Goal: Task Accomplishment & Management: Manage account settings

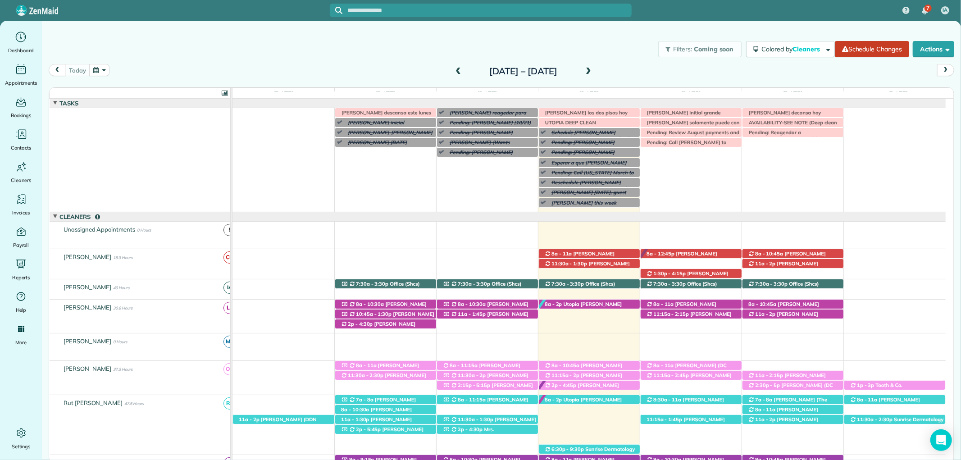
scroll to position [250, 0]
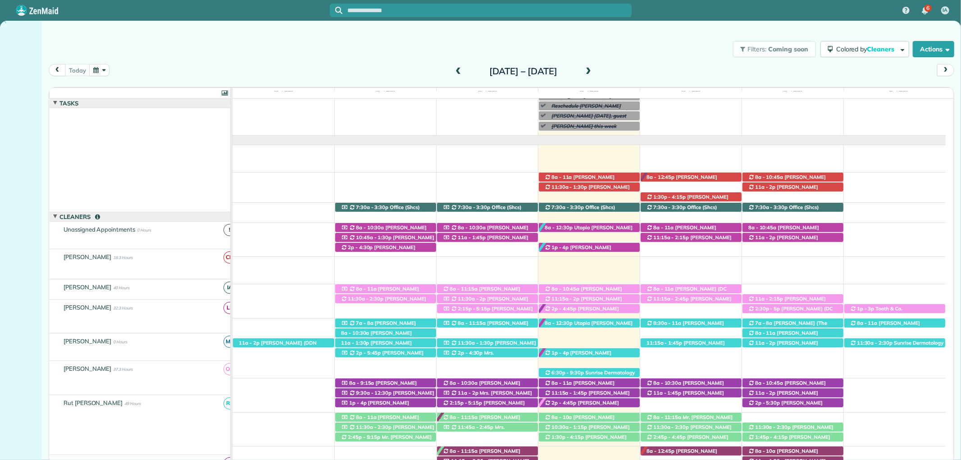
scroll to position [77, 0]
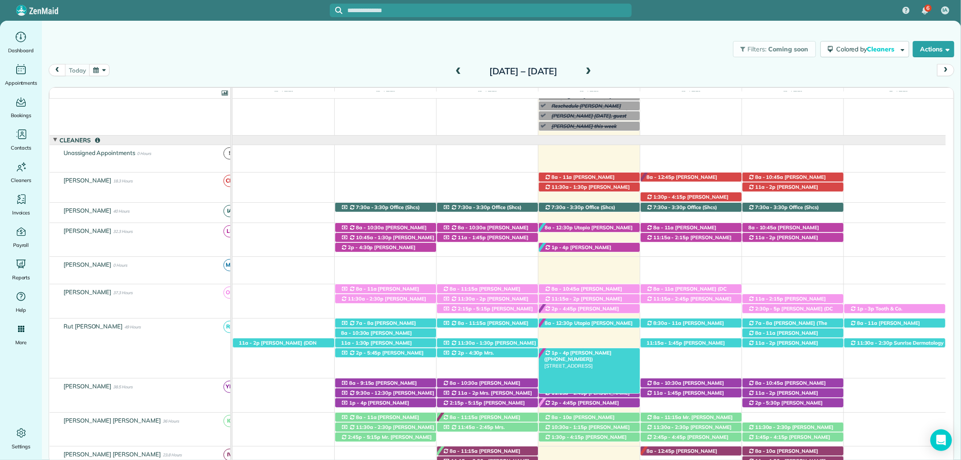
click at [601, 357] on div "1p - 4p Mr. George Lemis (+14072477241) 217 Stone Creek Boulevard - Fairhope, A…" at bounding box center [589, 352] width 101 height 9
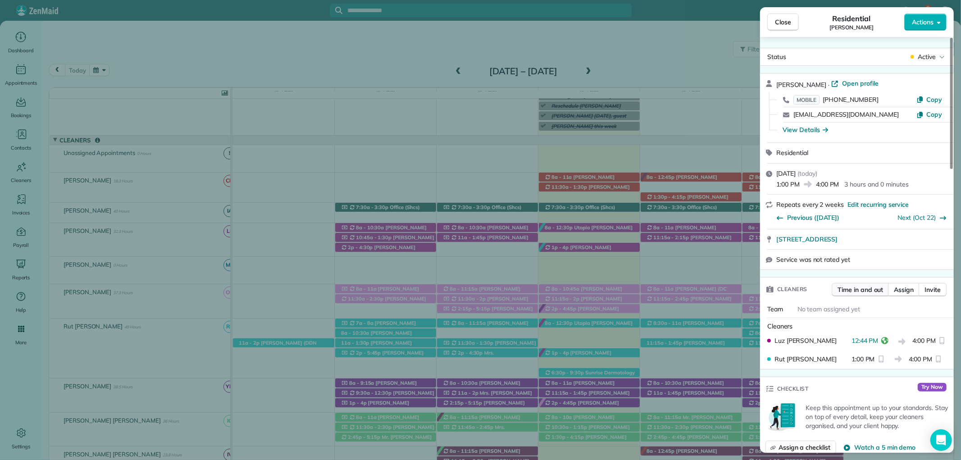
click at [871, 293] on span "Time in and out" at bounding box center [859, 289] width 45 height 9
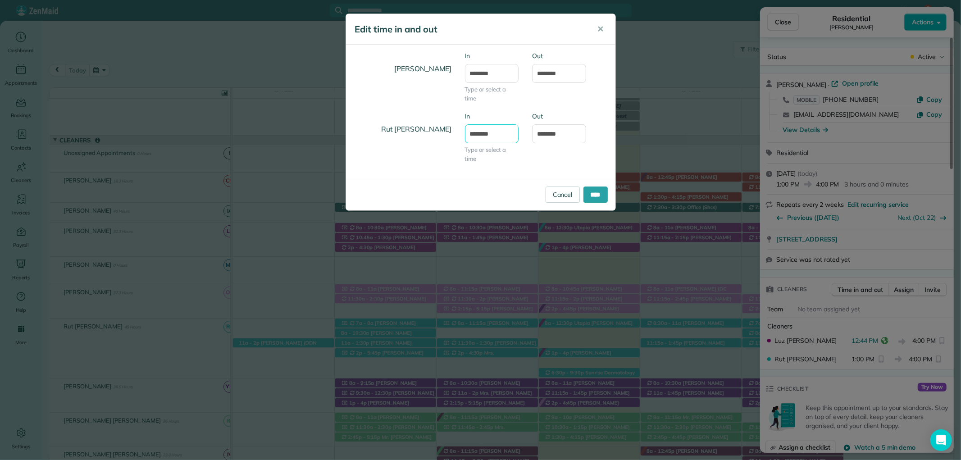
click at [480, 131] on input "*******" at bounding box center [492, 133] width 54 height 19
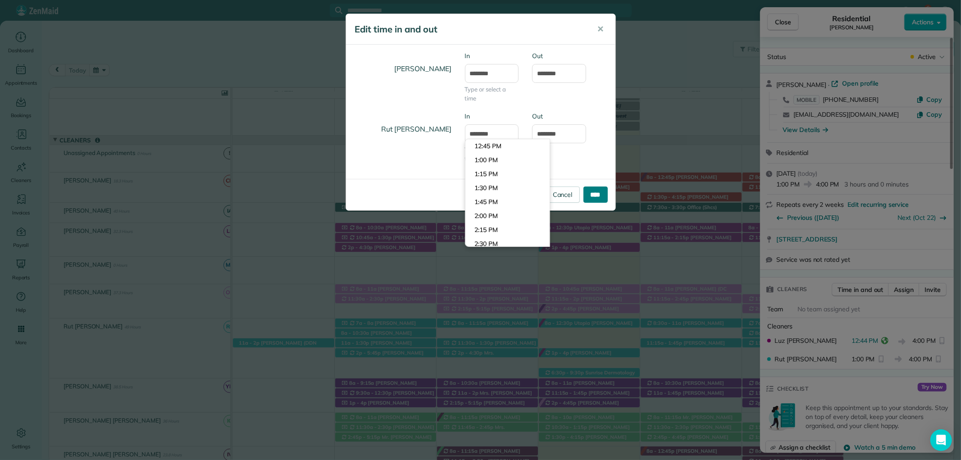
type input "*******"
click at [592, 196] on input "****" at bounding box center [595, 194] width 24 height 16
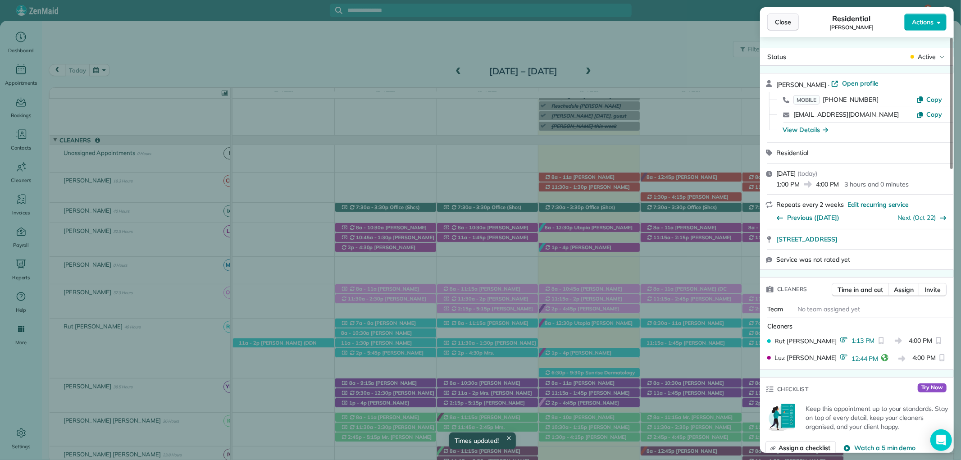
click at [793, 18] on button "Close" at bounding box center [783, 22] width 32 height 17
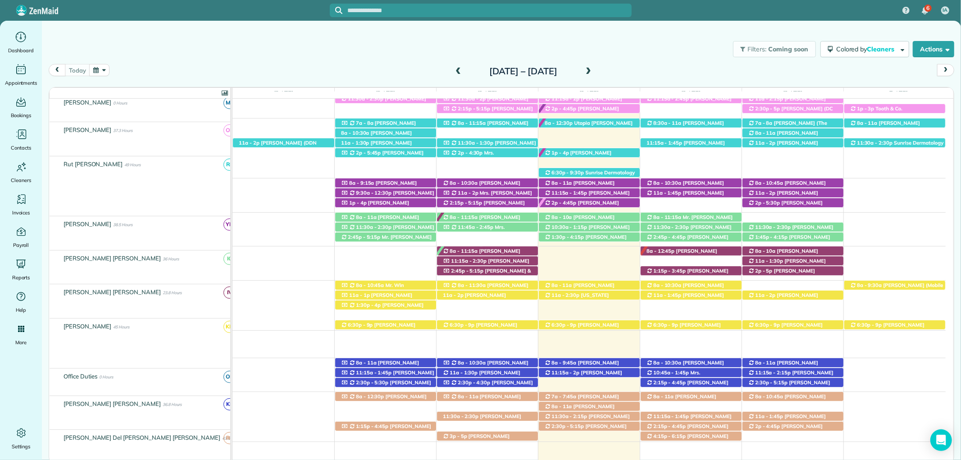
scroll to position [276, 0]
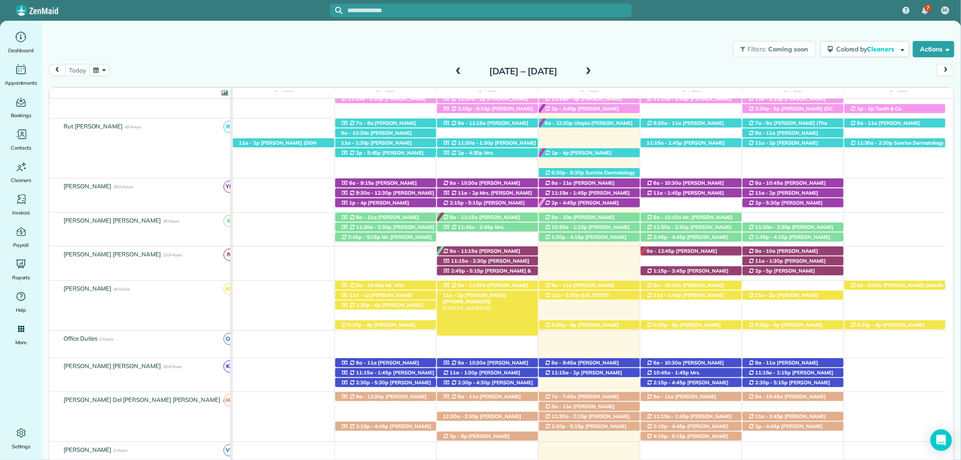
click at [506, 295] on span "[PERSON_NAME] ([PHONE_NUMBER])" at bounding box center [473, 298] width 63 height 13
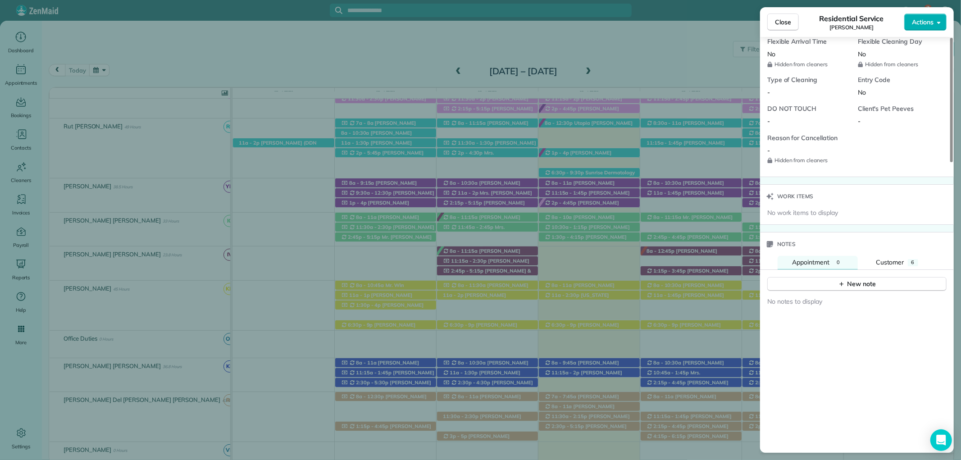
scroll to position [701, 0]
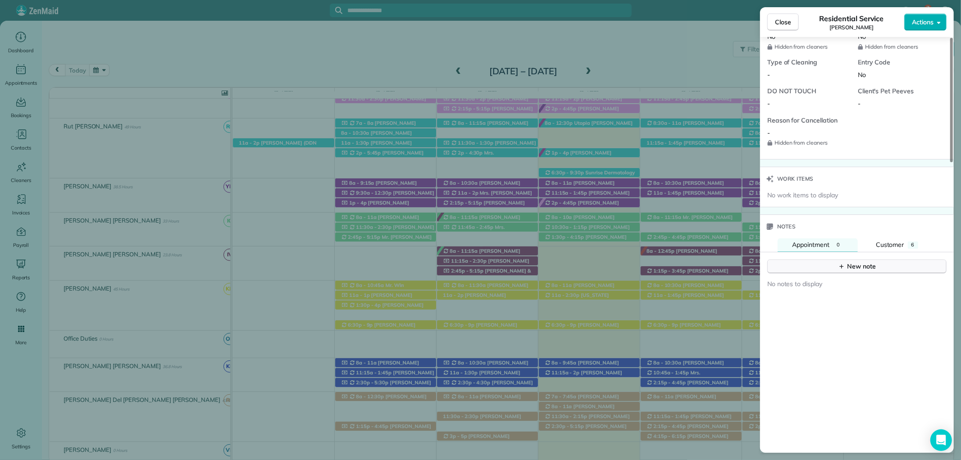
click at [847, 264] on div "New note" at bounding box center [857, 266] width 38 height 9
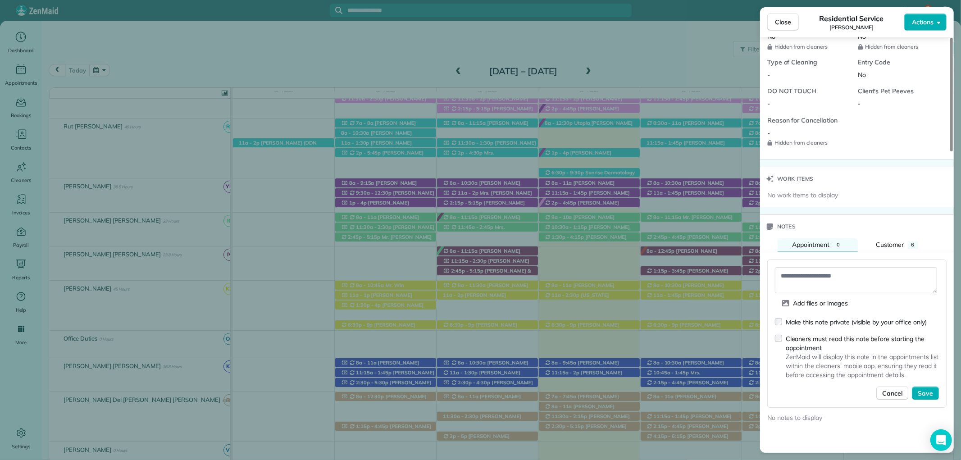
click at [779, 323] on div "Make this note private (visible by your office only)" at bounding box center [851, 321] width 152 height 9
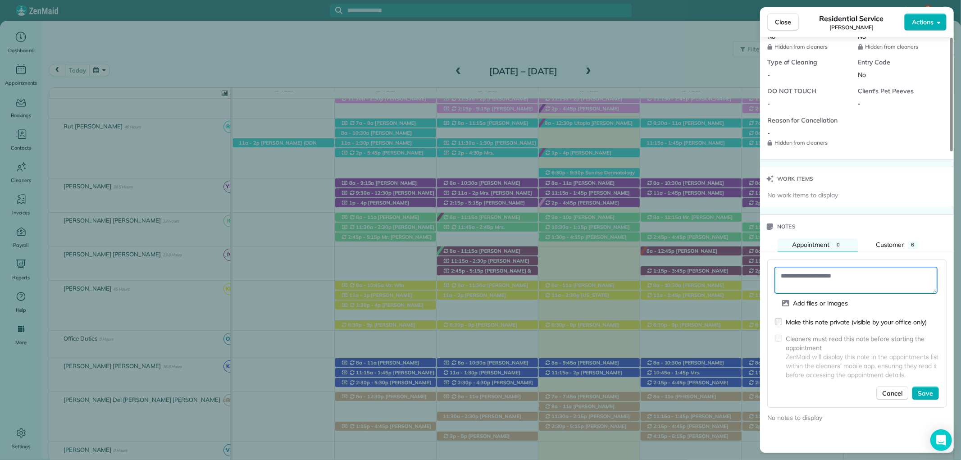
click at [809, 280] on textarea at bounding box center [856, 280] width 162 height 26
type textarea "**********"
click at [930, 394] on span "Save" at bounding box center [924, 393] width 15 height 9
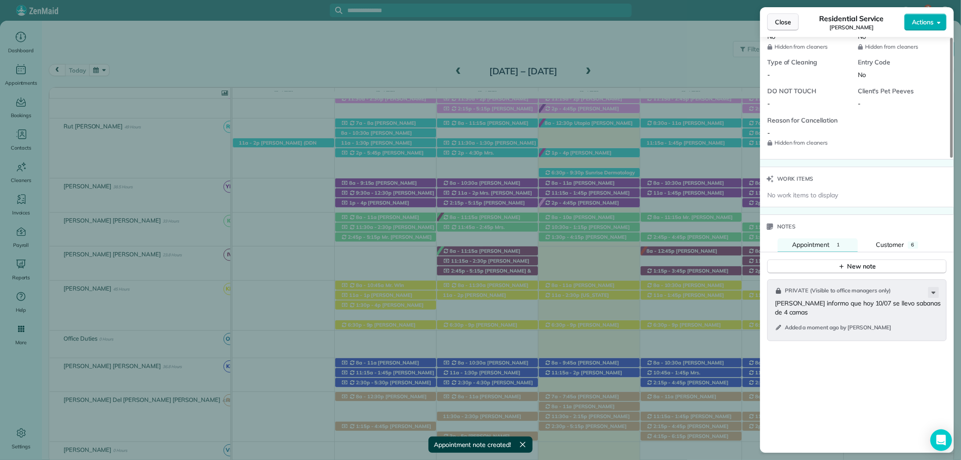
click at [786, 24] on span "Close" at bounding box center [783, 22] width 16 height 9
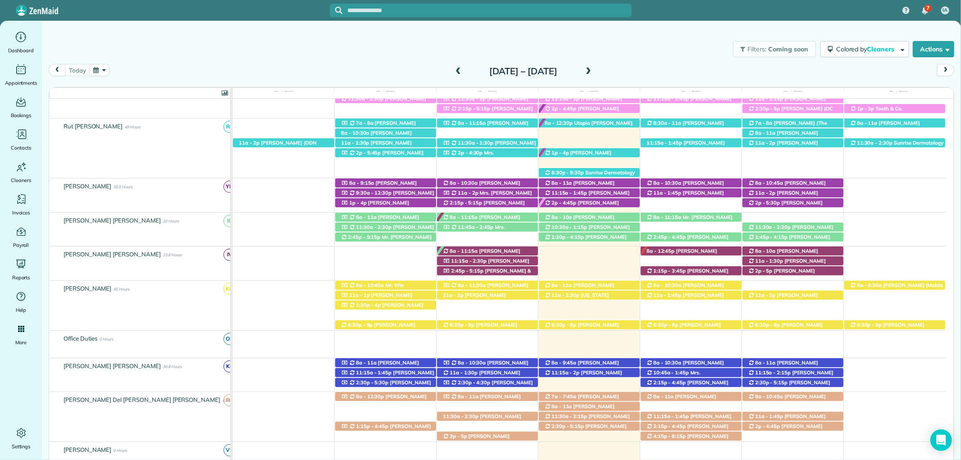
click at [398, 9] on input "text" at bounding box center [490, 10] width 284 height 7
click at [405, 7] on input "text" at bounding box center [490, 10] width 284 height 7
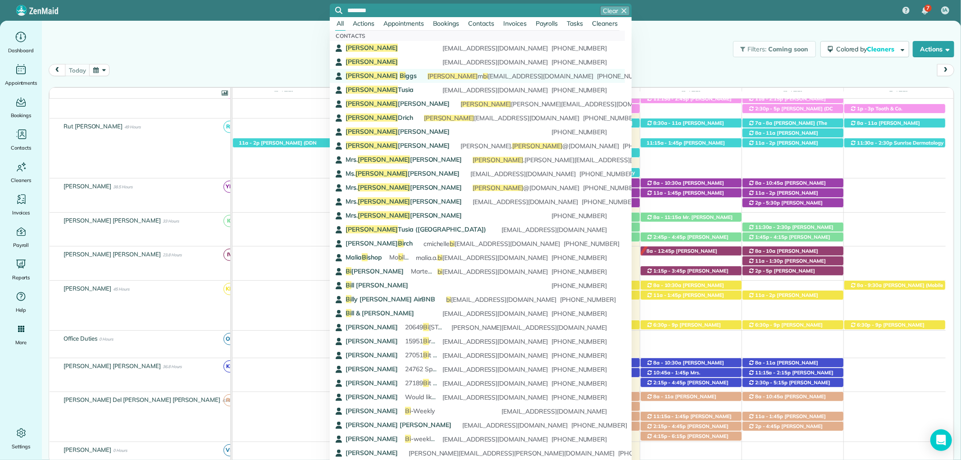
type input "********"
click at [379, 73] on span "Janet Bi ggs" at bounding box center [381, 76] width 71 height 8
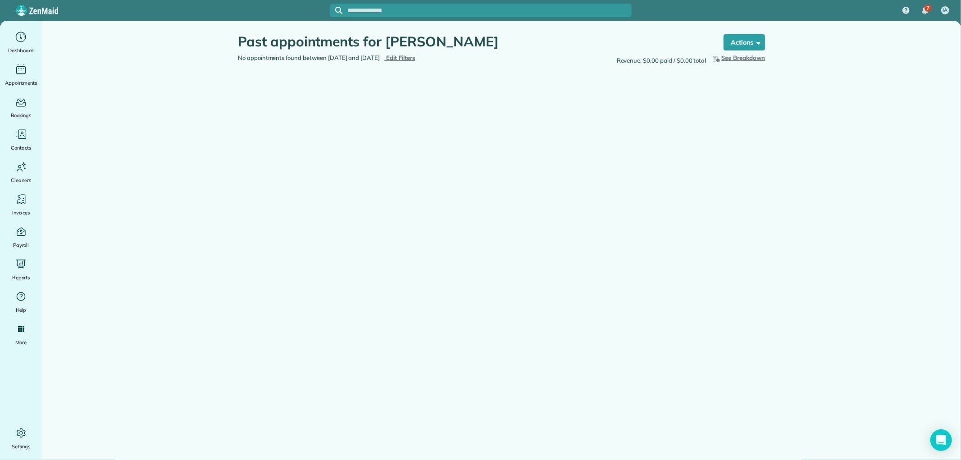
click at [415, 59] on span "Edit Filters" at bounding box center [400, 57] width 29 height 7
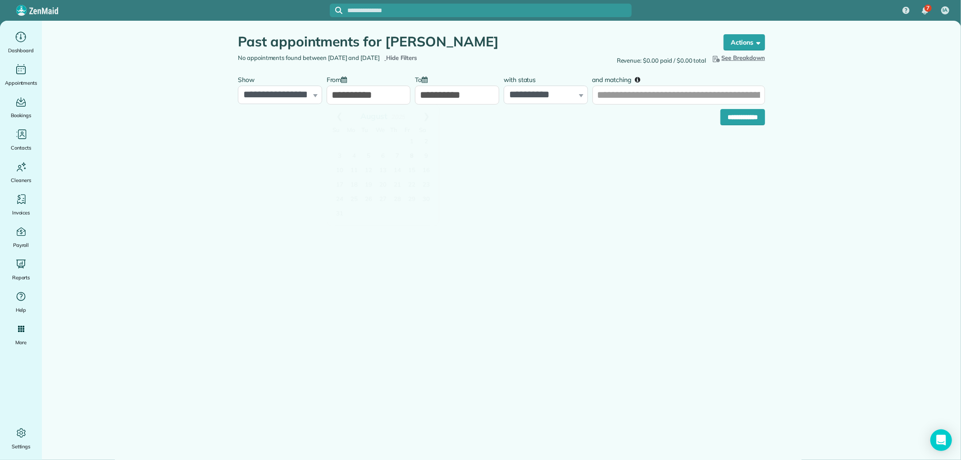
click at [358, 91] on input "**********" at bounding box center [368, 95] width 84 height 19
click at [334, 114] on link "Prev" at bounding box center [339, 115] width 25 height 23
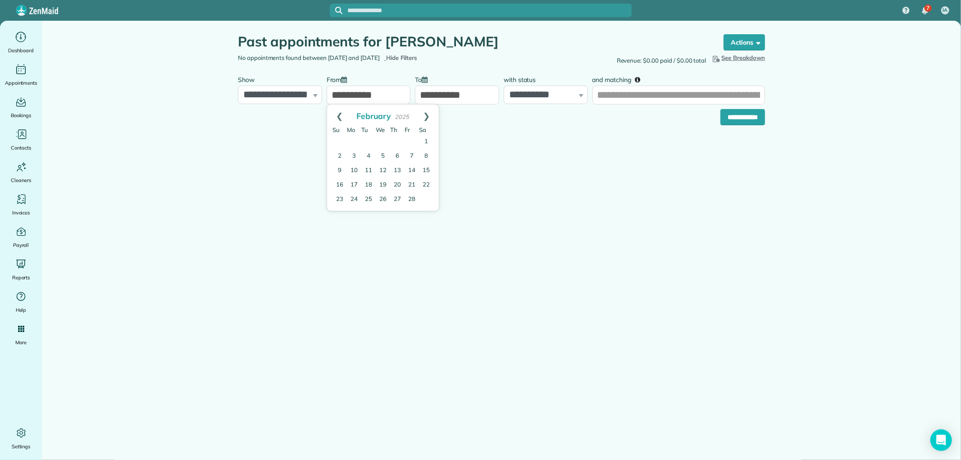
click at [334, 114] on link "Prev" at bounding box center [339, 115] width 25 height 23
click at [387, 139] on link "4" at bounding box center [383, 142] width 14 height 14
type input "**********"
drag, startPoint x: 464, startPoint y: 43, endPoint x: 384, endPoint y: 42, distance: 79.7
click at [384, 42] on h1 "Past appointments for Janet Biggs" at bounding box center [472, 41] width 468 height 15
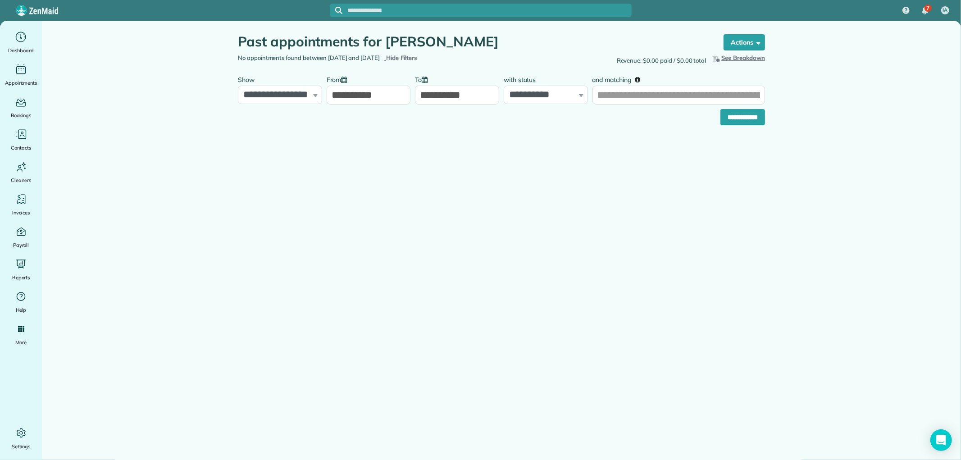
copy h1 "Janet Biggs"
click at [671, 94] on input "and matching" at bounding box center [678, 95] width 172 height 19
paste input "**********"
type input "**********"
click at [724, 117] on input "**********" at bounding box center [742, 117] width 45 height 16
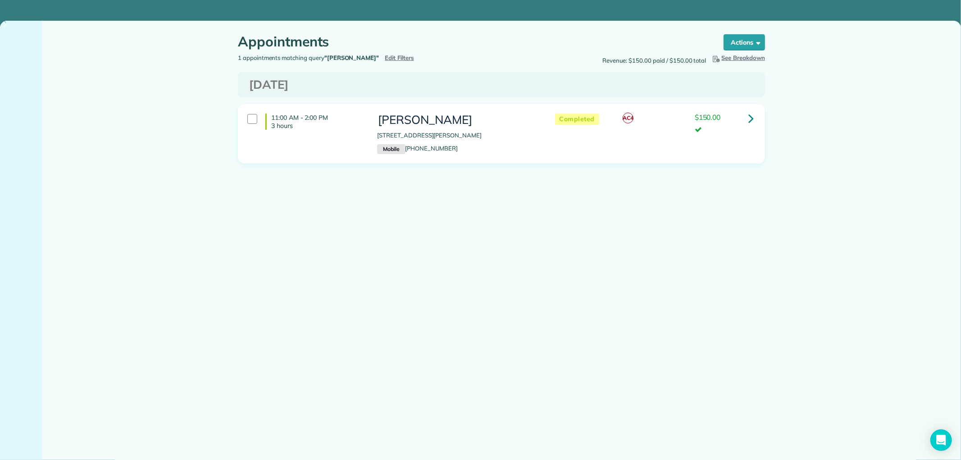
click at [387, 59] on span "Edit Filters" at bounding box center [399, 57] width 29 height 7
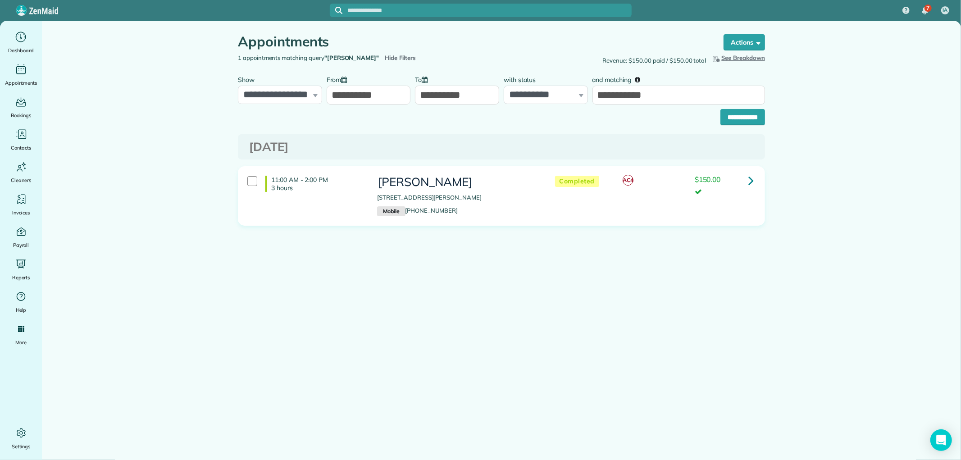
click at [341, 79] on label "From" at bounding box center [338, 79] width 25 height 17
click at [341, 86] on input "**********" at bounding box center [368, 95] width 84 height 19
click at [341, 86] on label "From" at bounding box center [338, 79] width 25 height 17
click at [341, 86] on input "**********" at bounding box center [368, 95] width 84 height 19
click at [337, 115] on link "Prev" at bounding box center [339, 115] width 25 height 23
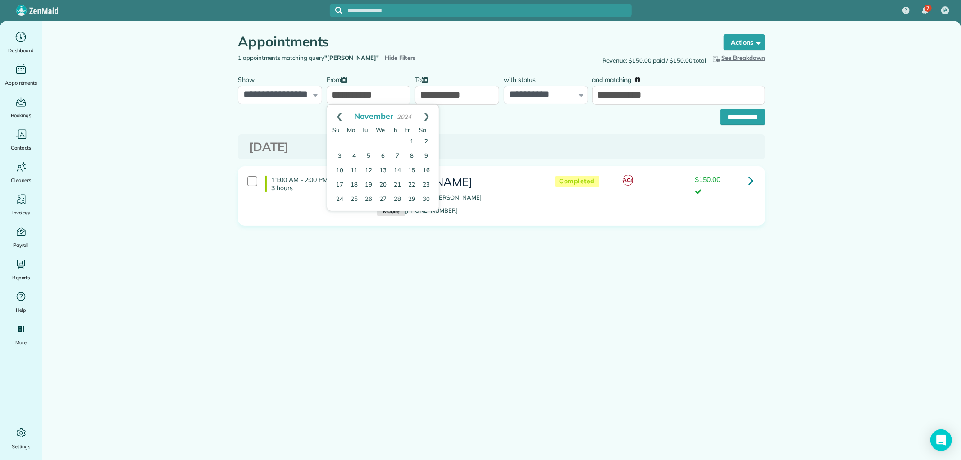
click at [337, 115] on link "Prev" at bounding box center [339, 115] width 25 height 23
click at [353, 136] on link "1" at bounding box center [354, 142] width 14 height 14
type input "**********"
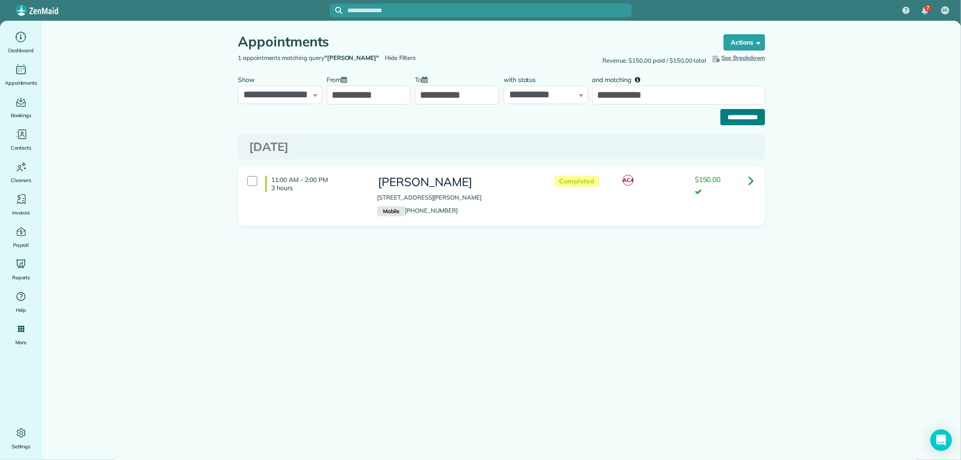
click at [744, 119] on input "**********" at bounding box center [742, 117] width 45 height 16
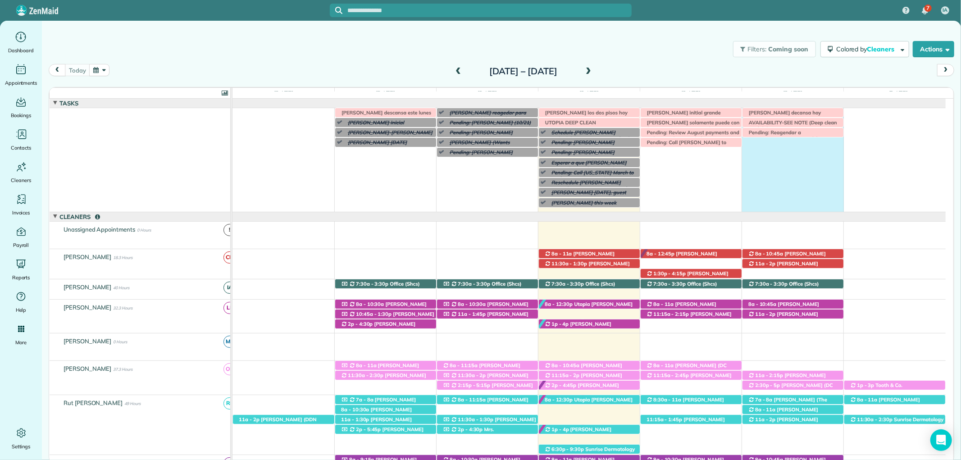
click at [757, 148] on div "Irma V descansa este lunes Morgen Stalder this week Patty Harvard (Wants appoin…" at bounding box center [588, 160] width 713 height 104
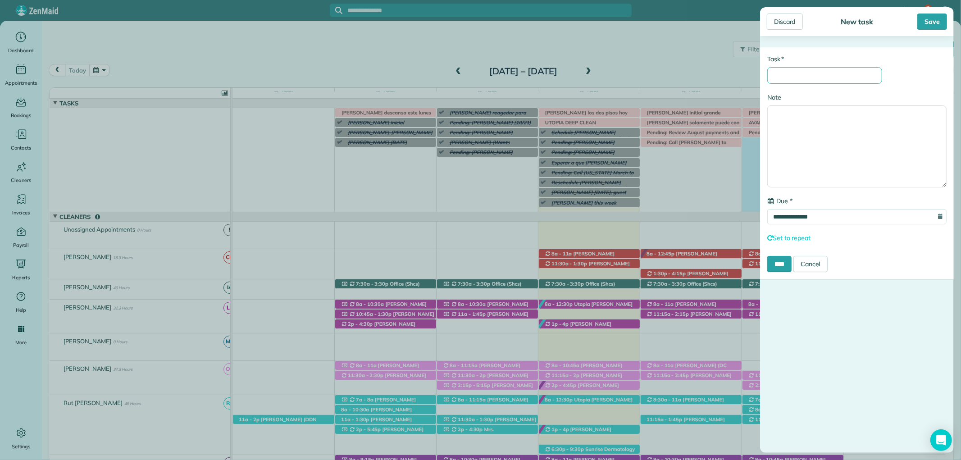
click at [798, 83] on input "* Task" at bounding box center [824, 75] width 115 height 17
type input "**********"
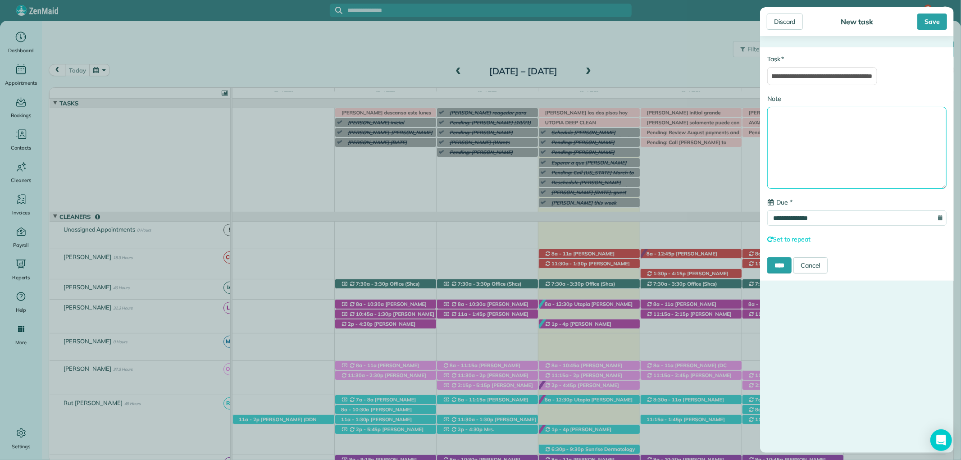
scroll to position [0, 0]
type textarea "**********"
click at [780, 266] on input "****" at bounding box center [779, 265] width 24 height 16
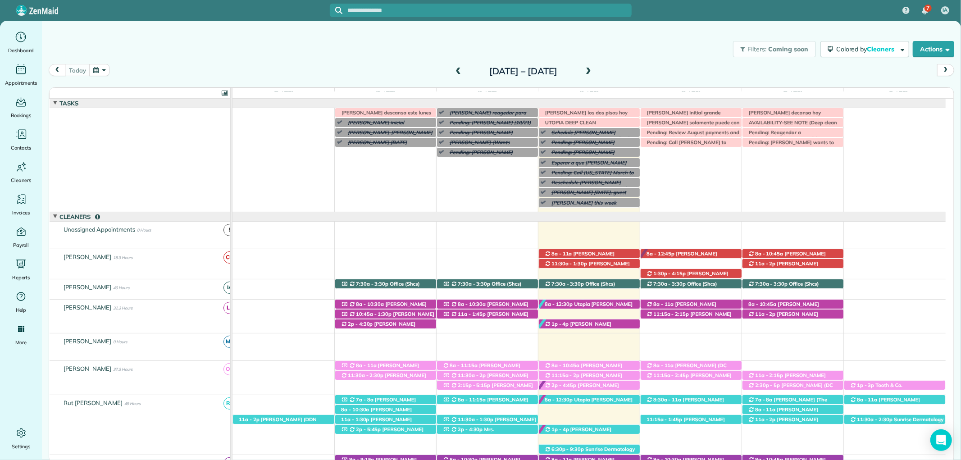
click at [479, 25] on div "Filters: Coming soon Colored by Cleaners Color by Cleaner Color by Team Color b…" at bounding box center [501, 227] width 919 height 413
click at [610, 124] on div "UTOPIA DEEP CLEAN" at bounding box center [589, 122] width 101 height 9
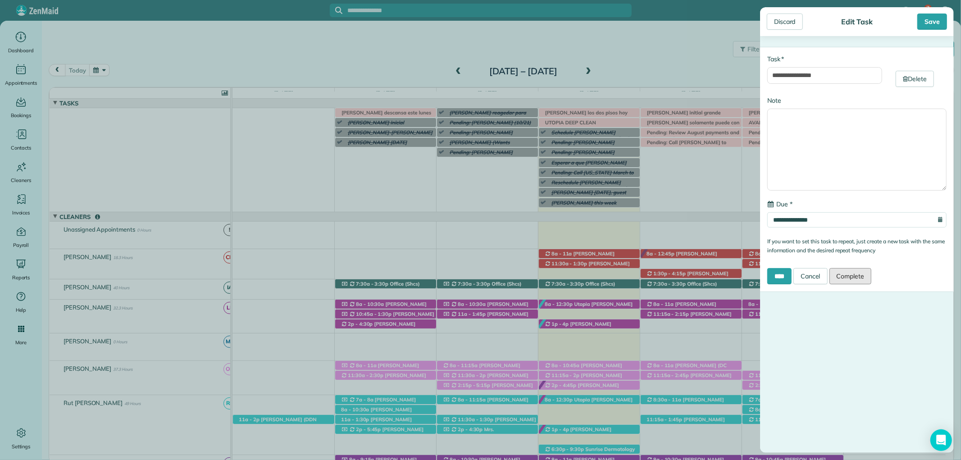
click at [843, 273] on link "Complete" at bounding box center [850, 276] width 42 height 16
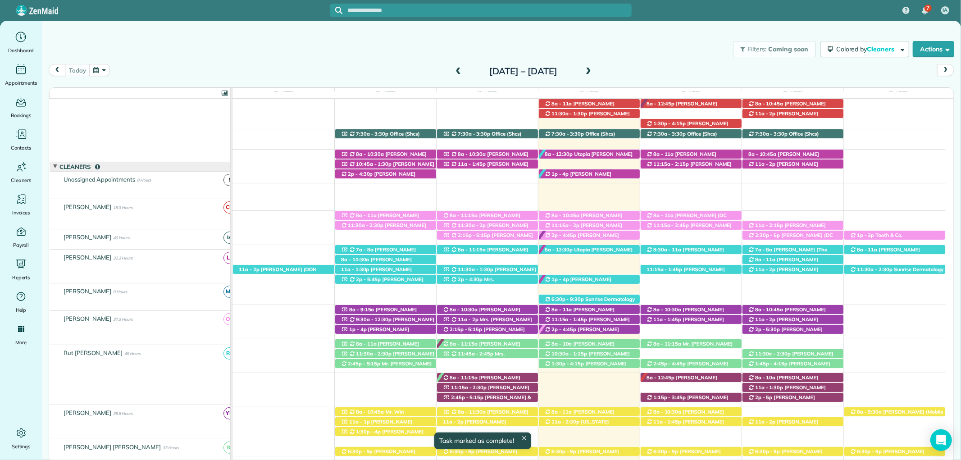
scroll to position [150, 0]
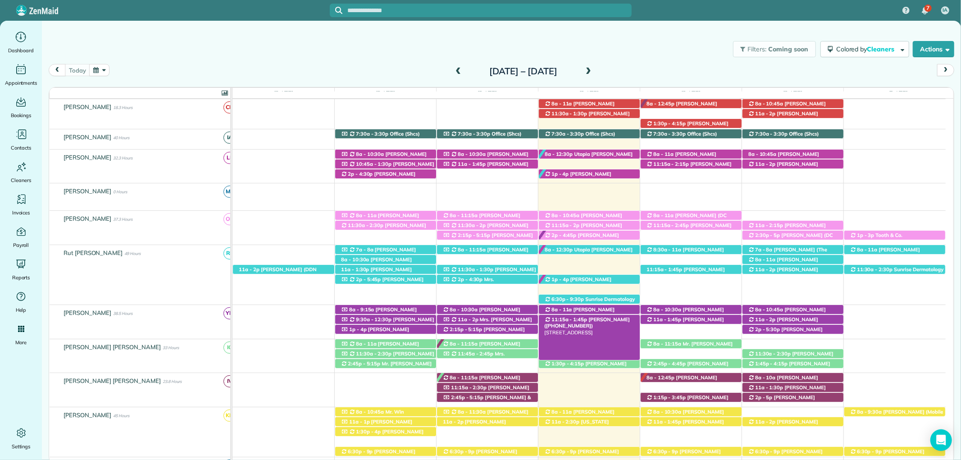
click at [623, 317] on div "11:15a - 1:45p Lynn Cooper (+12514231119) 906 Sea Cliff Drive - Fairhope, AL, 3…" at bounding box center [589, 319] width 101 height 9
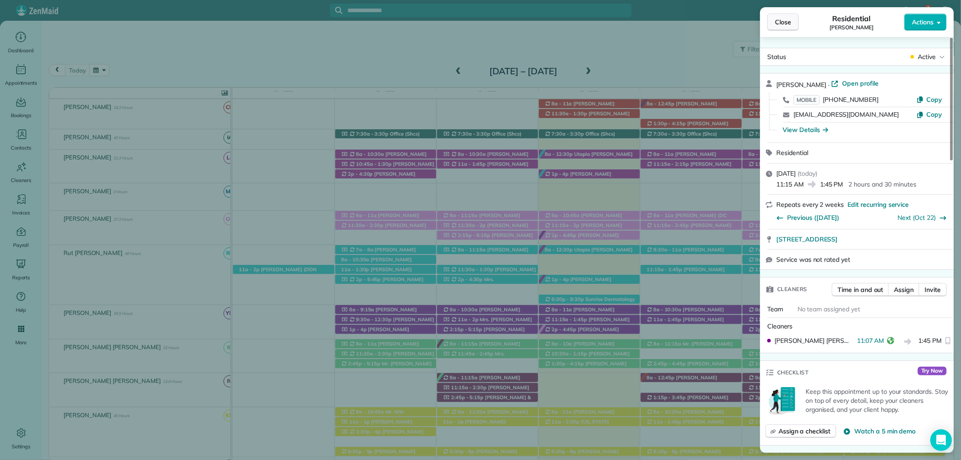
click at [777, 19] on span "Close" at bounding box center [783, 22] width 16 height 9
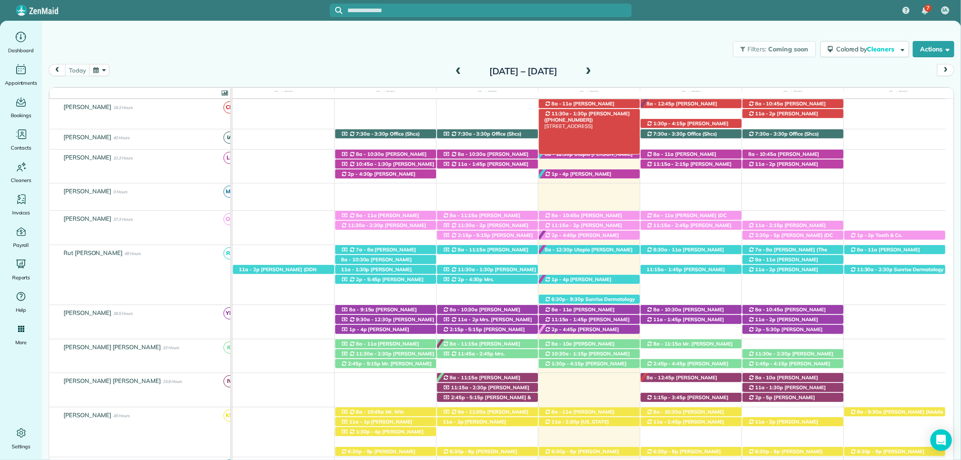
click at [590, 113] on span "[PERSON_NAME] ([PHONE_NUMBER])" at bounding box center [587, 116] width 86 height 13
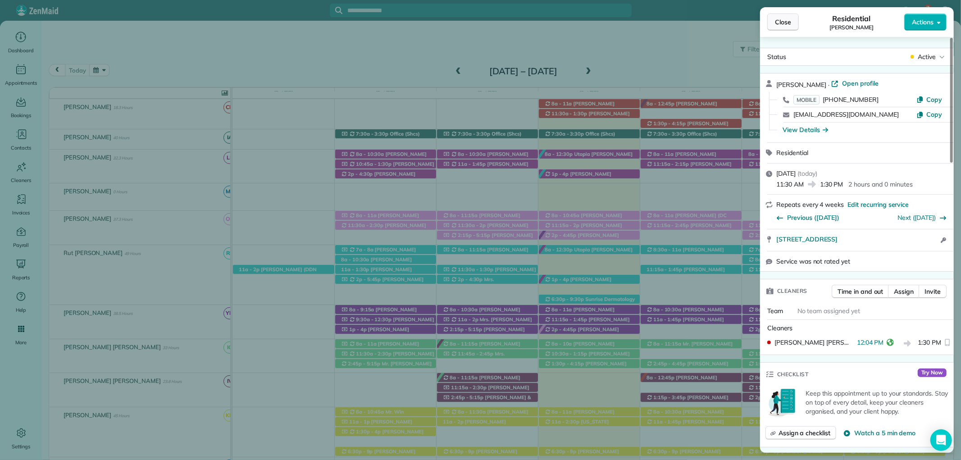
click at [793, 23] on button "Close" at bounding box center [783, 22] width 32 height 17
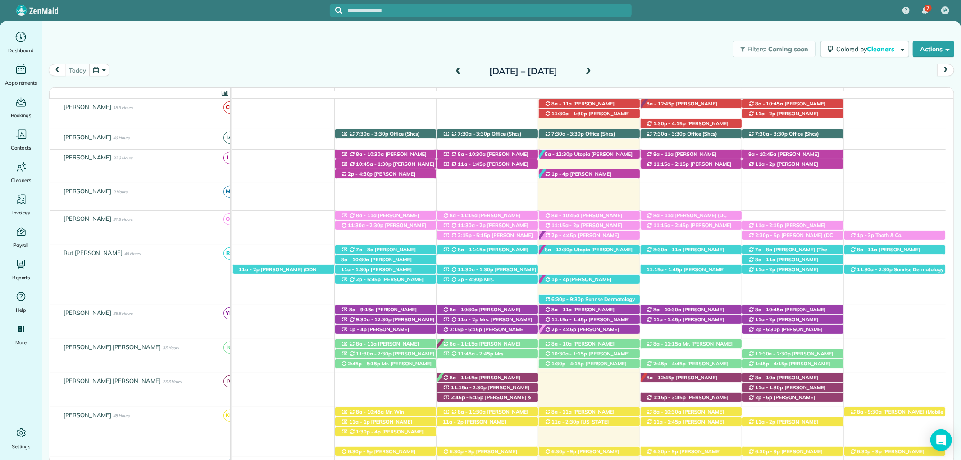
drag, startPoint x: 402, startPoint y: 43, endPoint x: 559, endPoint y: 167, distance: 200.1
click at [402, 43] on div "Filters: Coming soon Colored by Cleaners Color by Cleaner Color by Team Color b…" at bounding box center [501, 49] width 919 height 30
click at [589, 172] on span "[PERSON_NAME] ([PHONE_NUMBER])" at bounding box center [577, 177] width 67 height 13
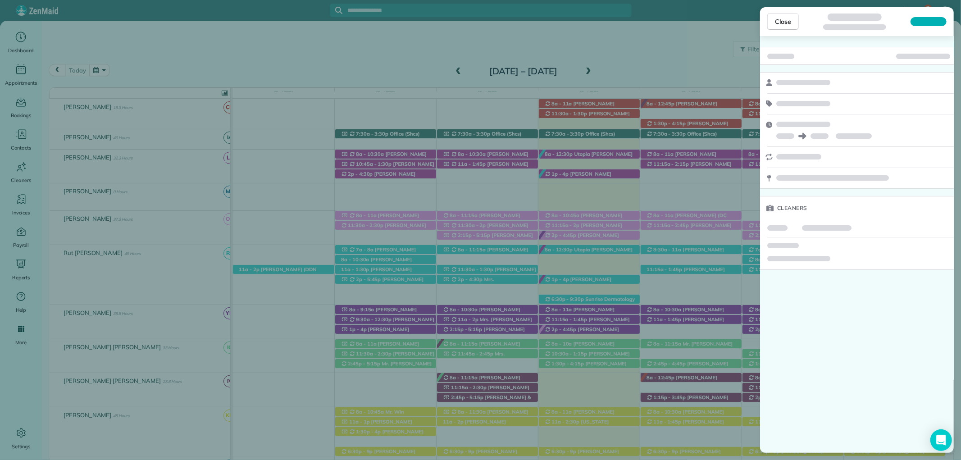
click at [793, 21] on button "Close" at bounding box center [783, 21] width 32 height 17
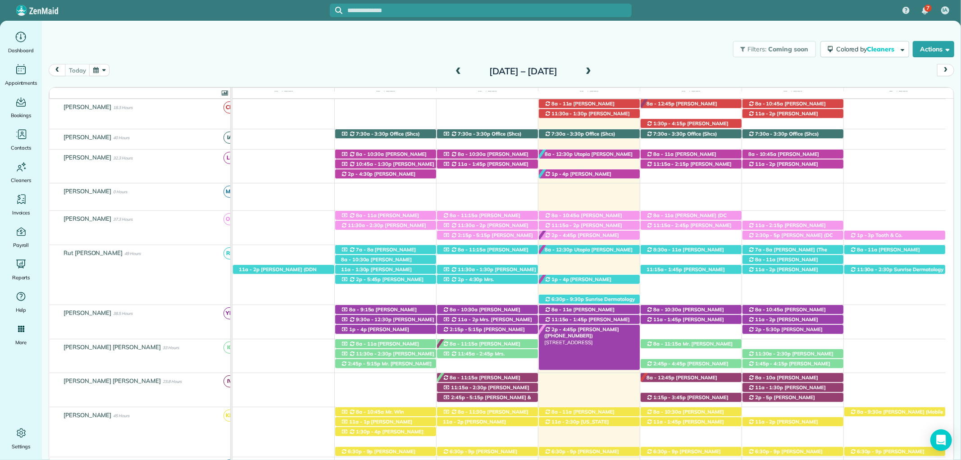
click at [588, 329] on span "[PERSON_NAME] ([PHONE_NUMBER])" at bounding box center [581, 332] width 75 height 13
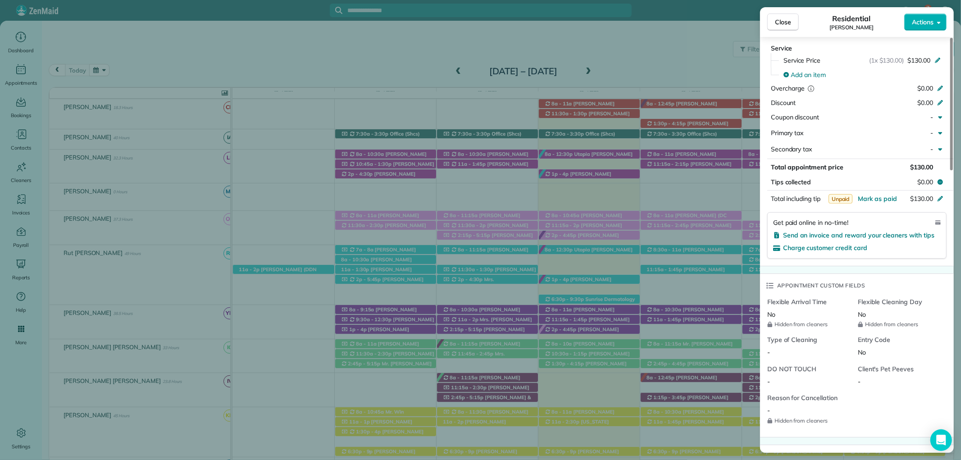
scroll to position [500, 0]
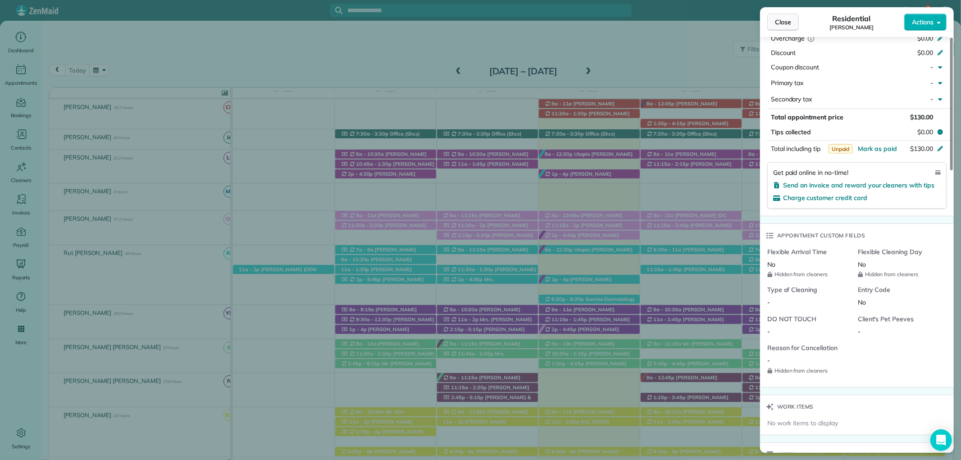
click at [780, 18] on span "Close" at bounding box center [783, 22] width 16 height 9
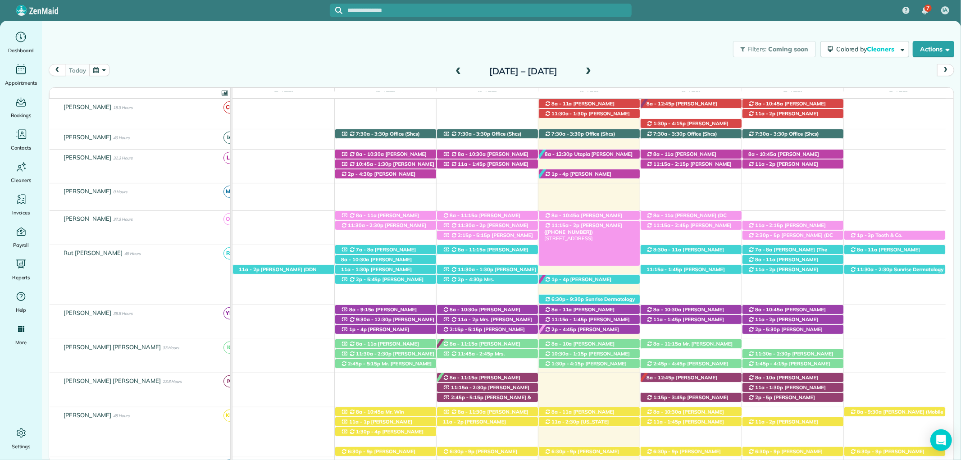
click at [607, 227] on span "[PERSON_NAME] ([PHONE_NUMBER])" at bounding box center [583, 228] width 78 height 13
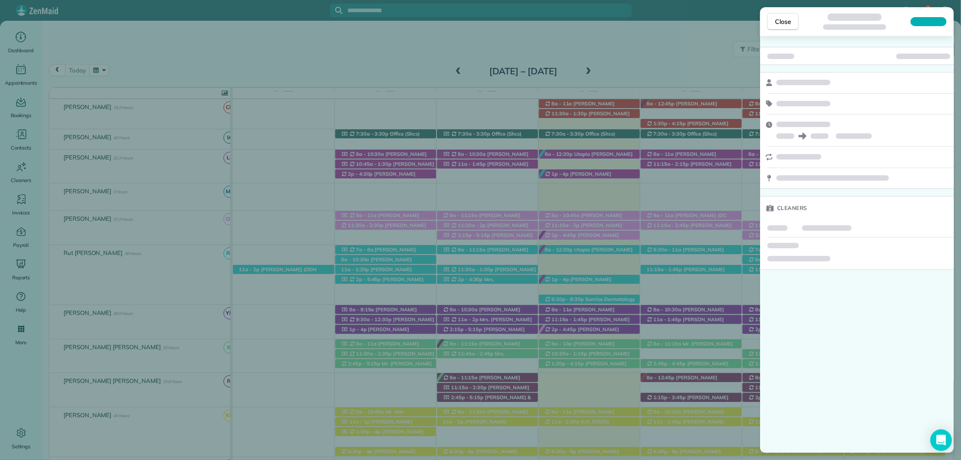
click at [779, 21] on span "Close" at bounding box center [783, 21] width 16 height 9
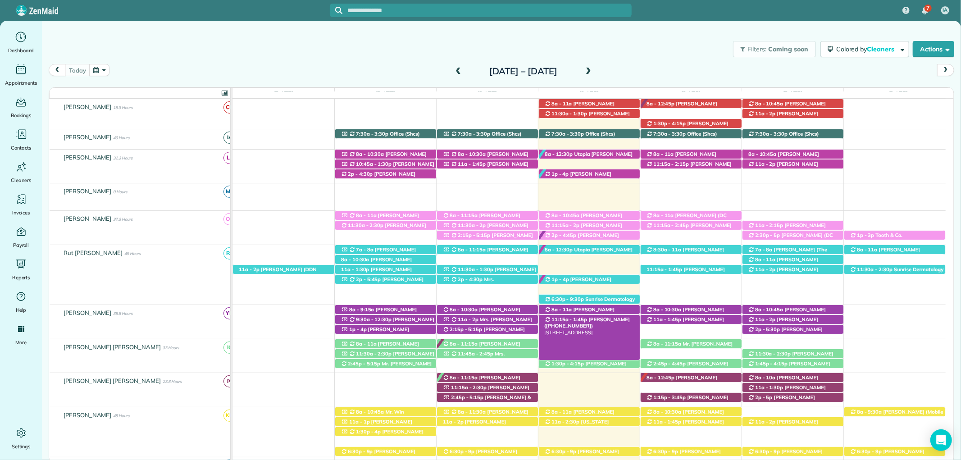
click at [621, 321] on div "11:15a - 1:45p Lynn Cooper (+12514231119) 906 Sea Cliff Drive - Fairhope, AL, 3…" at bounding box center [589, 319] width 101 height 9
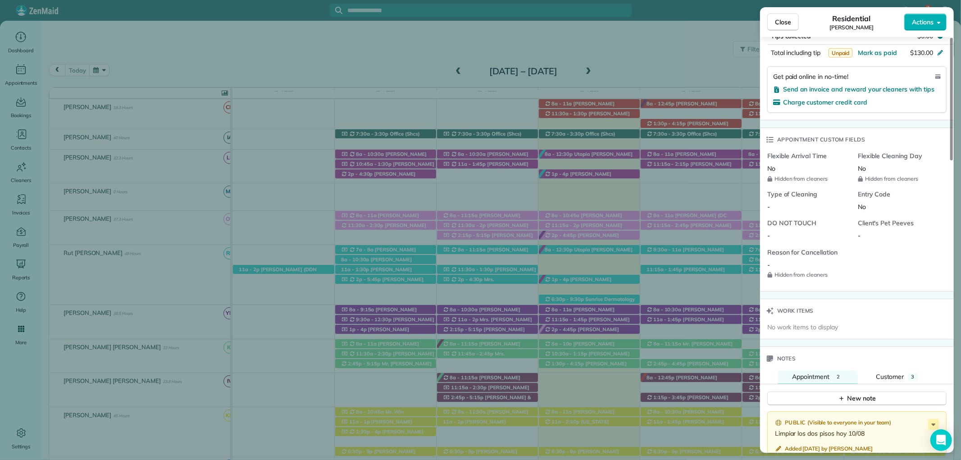
scroll to position [600, 0]
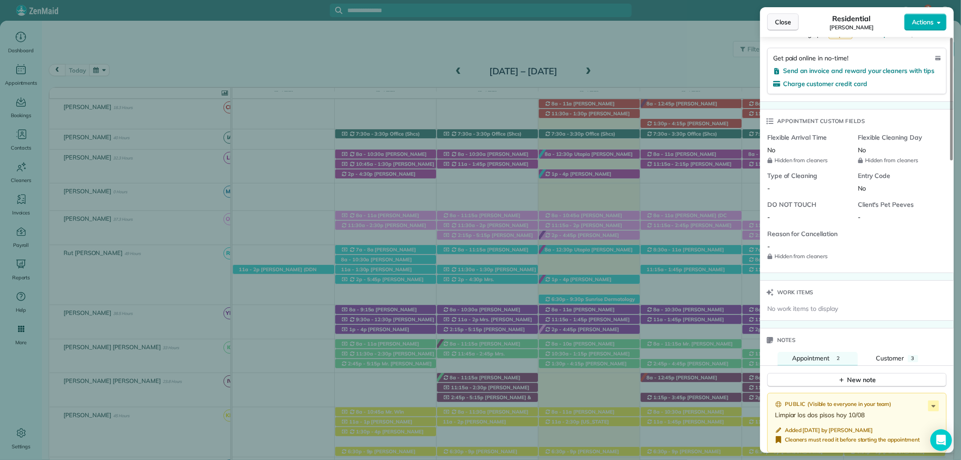
click at [777, 16] on button "Close" at bounding box center [783, 22] width 32 height 17
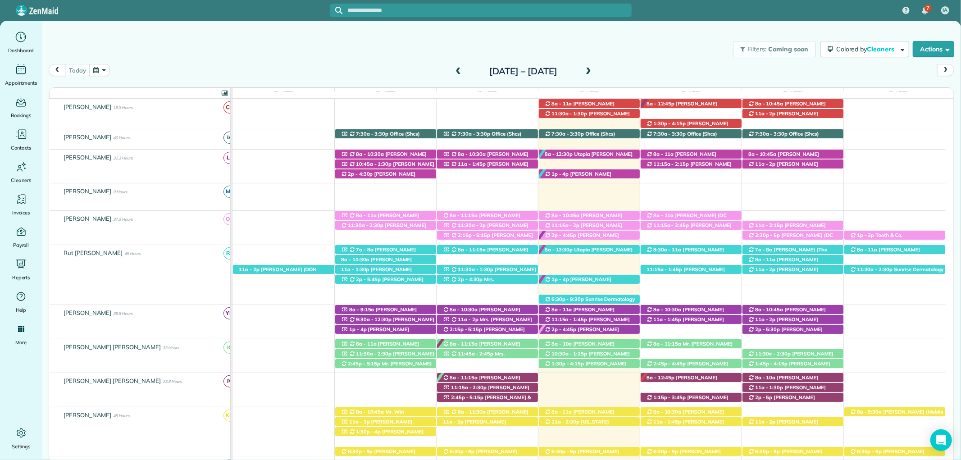
click at [414, 42] on div "Filters: Coming soon Colored by Cleaners Color by Cleaner Color by Team Color b…" at bounding box center [501, 49] width 919 height 30
click at [587, 237] on span "[PERSON_NAME] ([PHONE_NUMBER])" at bounding box center [581, 238] width 75 height 13
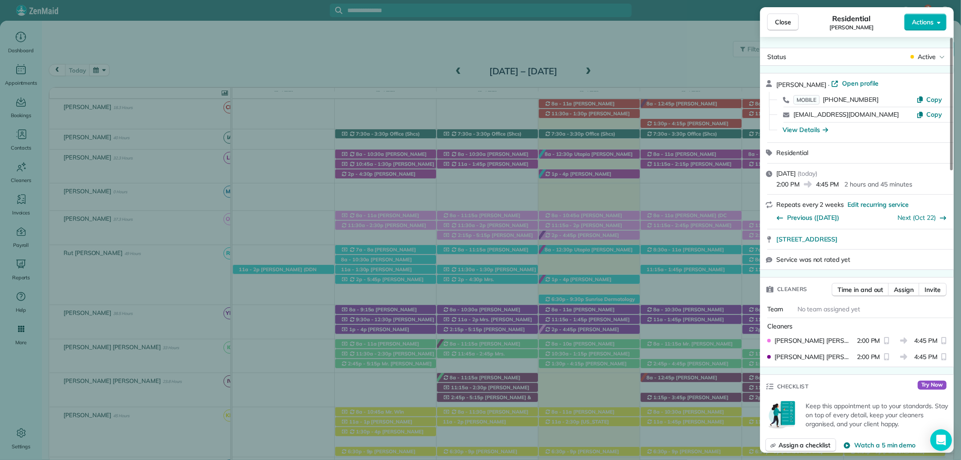
scroll to position [50, 0]
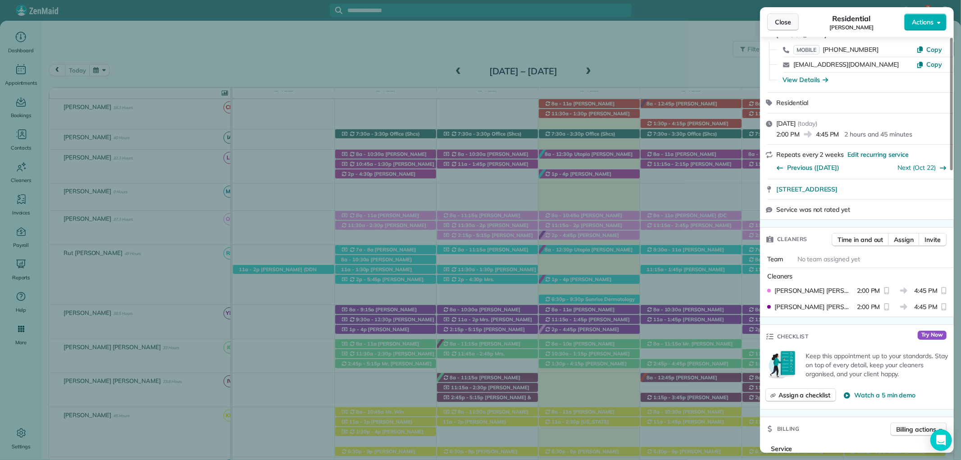
click at [786, 18] on span "Close" at bounding box center [783, 22] width 16 height 9
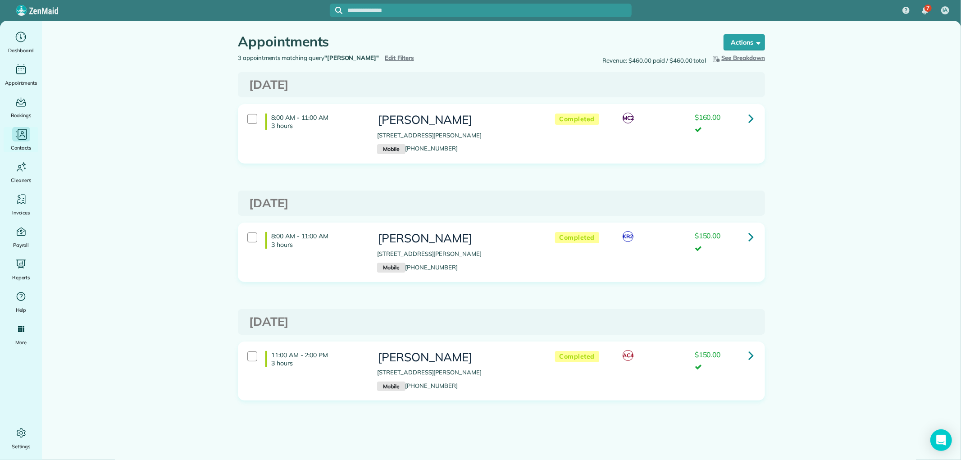
click at [21, 140] on icon "Main" at bounding box center [21, 134] width 14 height 14
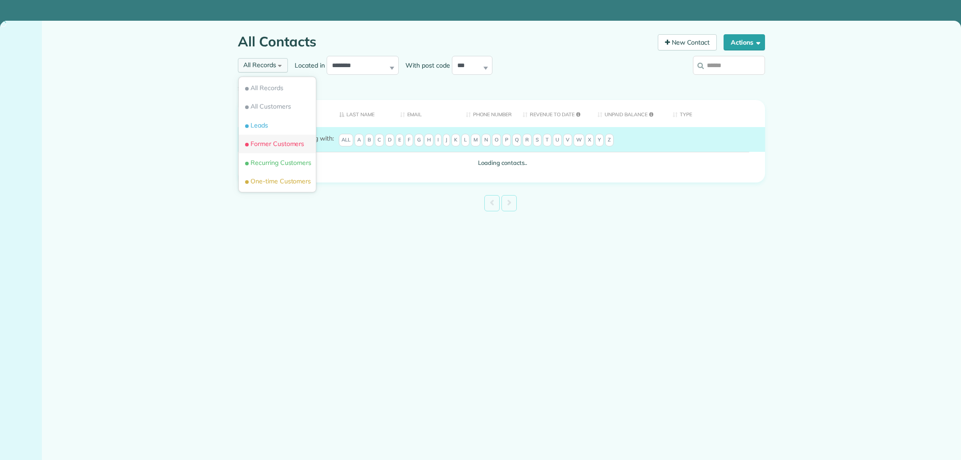
click at [280, 139] on li "Former Customers" at bounding box center [277, 144] width 77 height 19
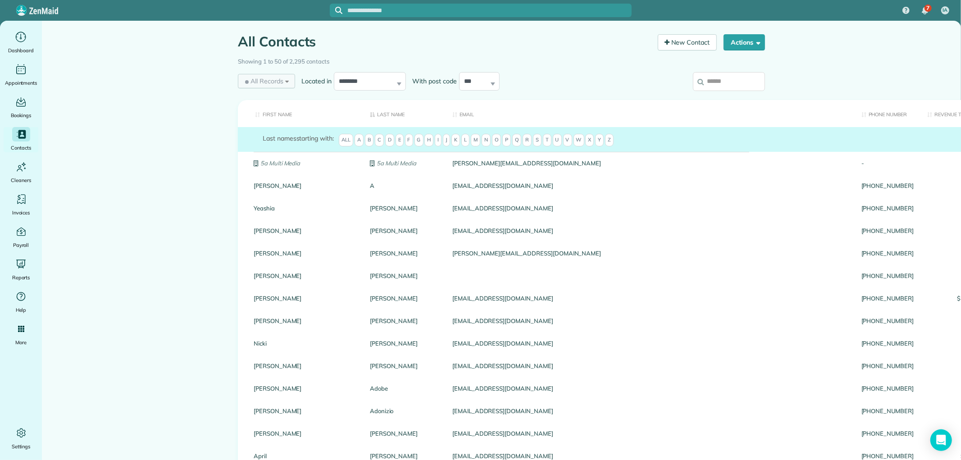
click at [273, 81] on span "All Records" at bounding box center [263, 81] width 40 height 9
click at [269, 160] on span "Former Customers" at bounding box center [273, 159] width 61 height 9
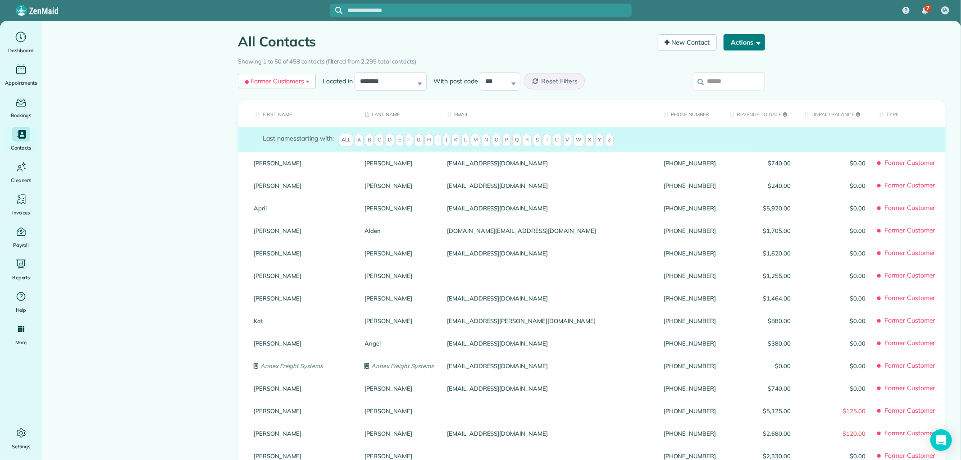
click at [733, 41] on button "Actions" at bounding box center [743, 42] width 41 height 16
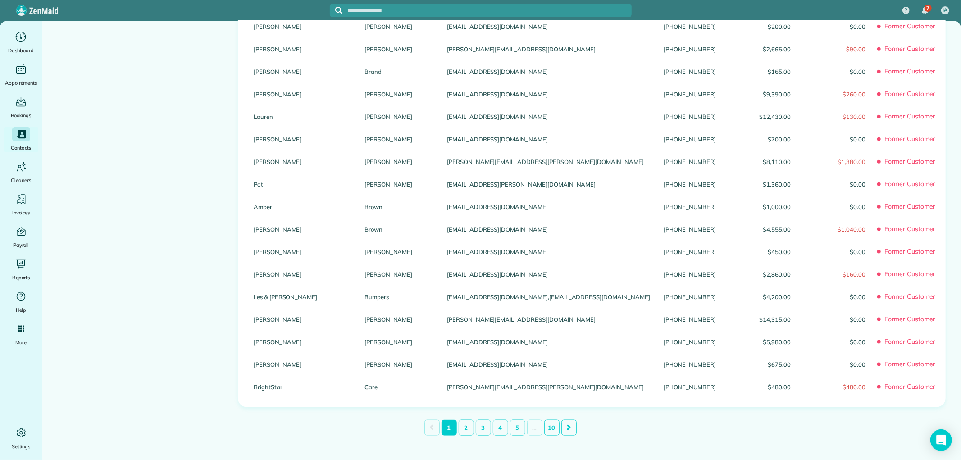
scroll to position [892, 0]
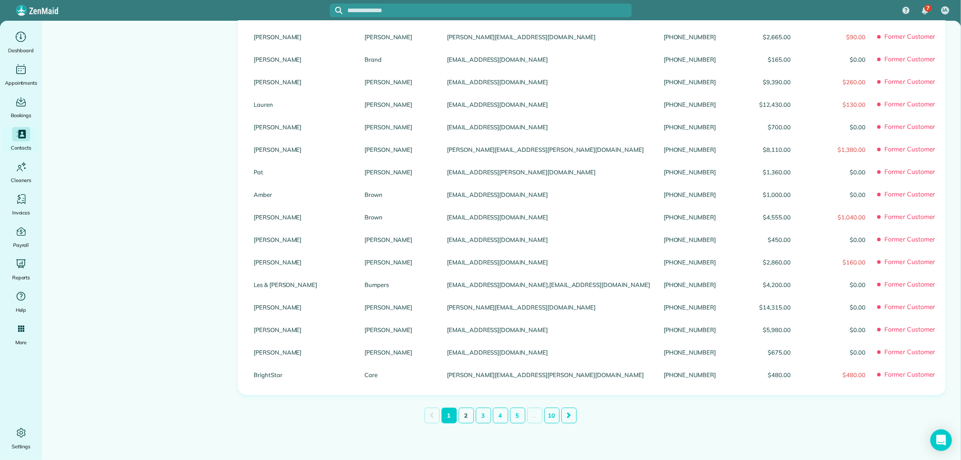
click at [458, 414] on link "2" at bounding box center [465, 416] width 15 height 16
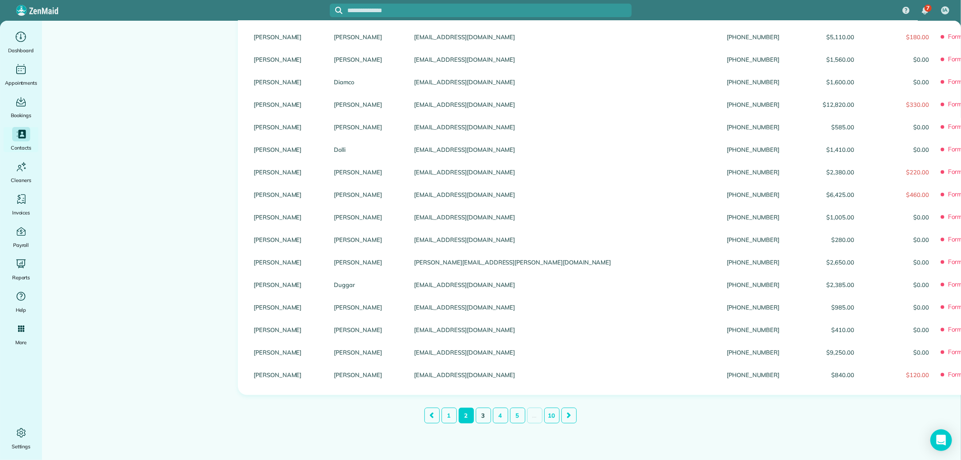
click at [476, 414] on link "3" at bounding box center [483, 416] width 15 height 16
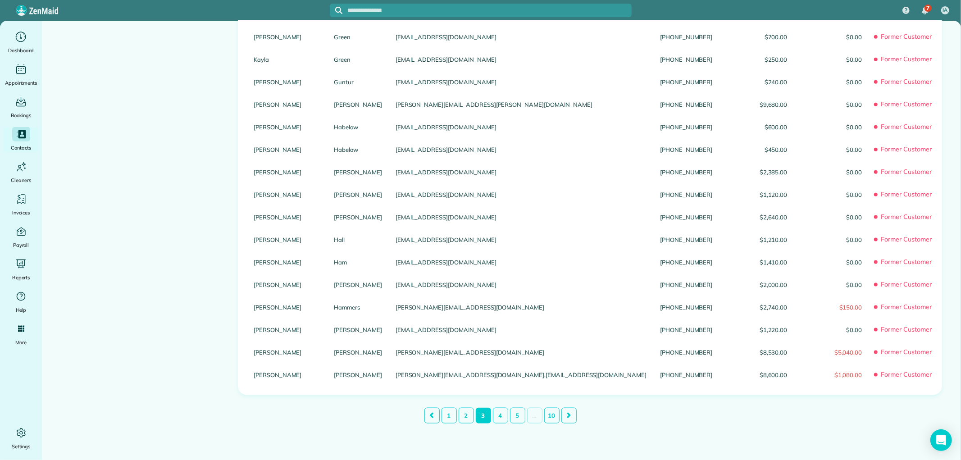
scroll to position [898, 0]
click at [493, 416] on link "4" at bounding box center [500, 415] width 15 height 16
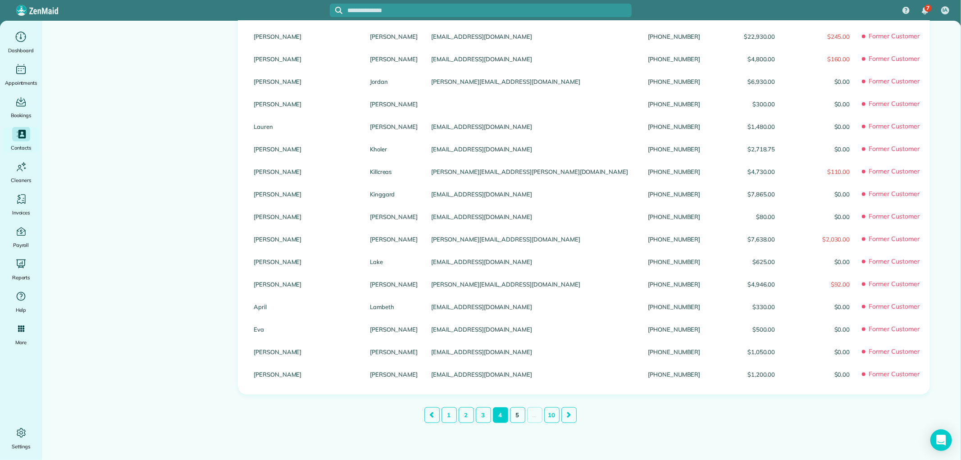
click at [514, 414] on link "5" at bounding box center [517, 415] width 15 height 16
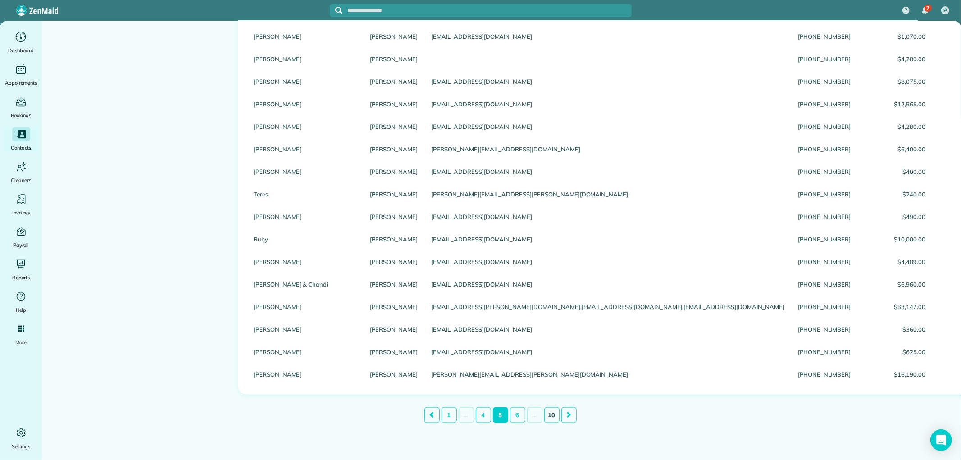
scroll to position [892, 0]
click at [552, 417] on link "10" at bounding box center [551, 416] width 15 height 16
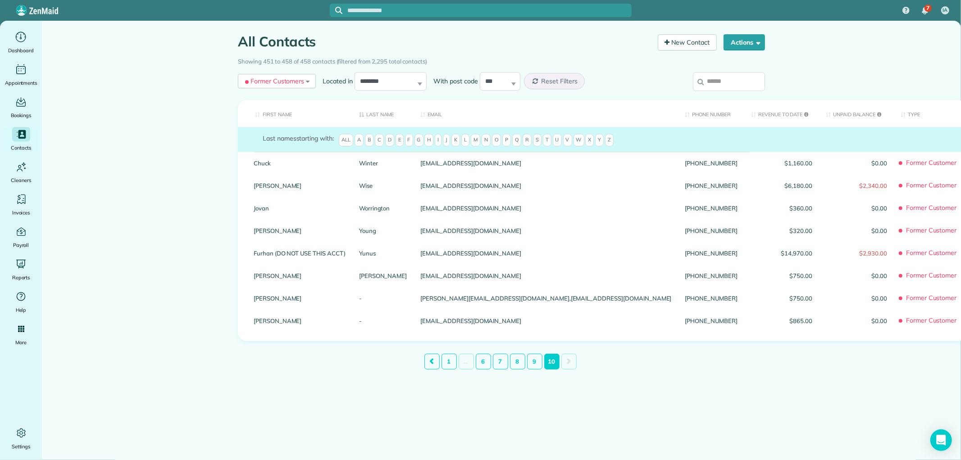
scroll to position [0, 0]
click at [445, 360] on link "1" at bounding box center [448, 361] width 15 height 16
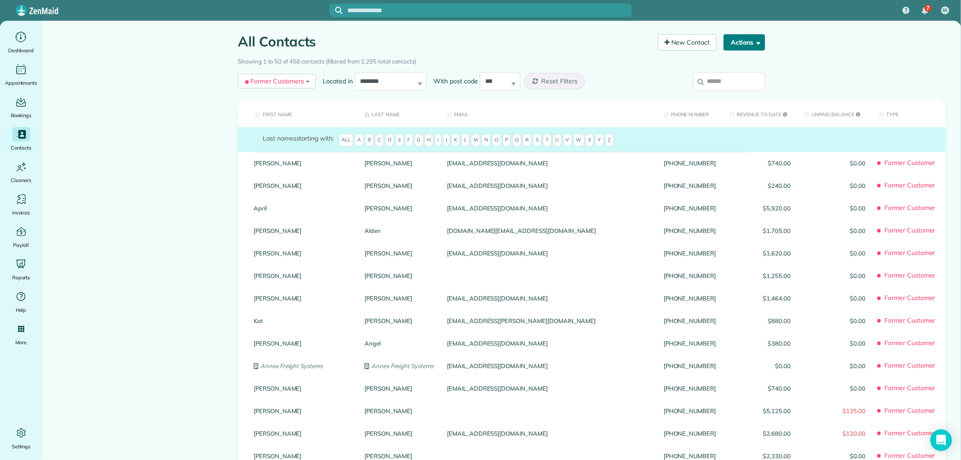
click at [753, 41] on span "button" at bounding box center [756, 42] width 7 height 7
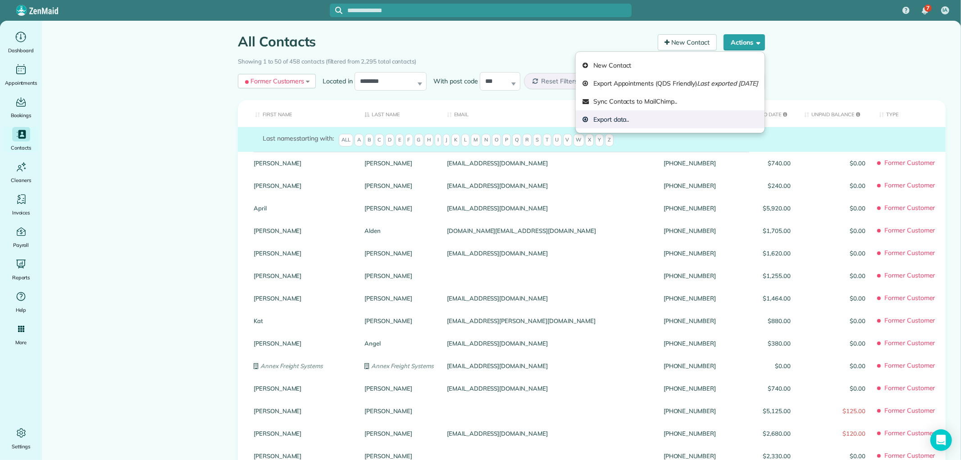
click at [637, 118] on link "Export data.." at bounding box center [669, 119] width 189 height 18
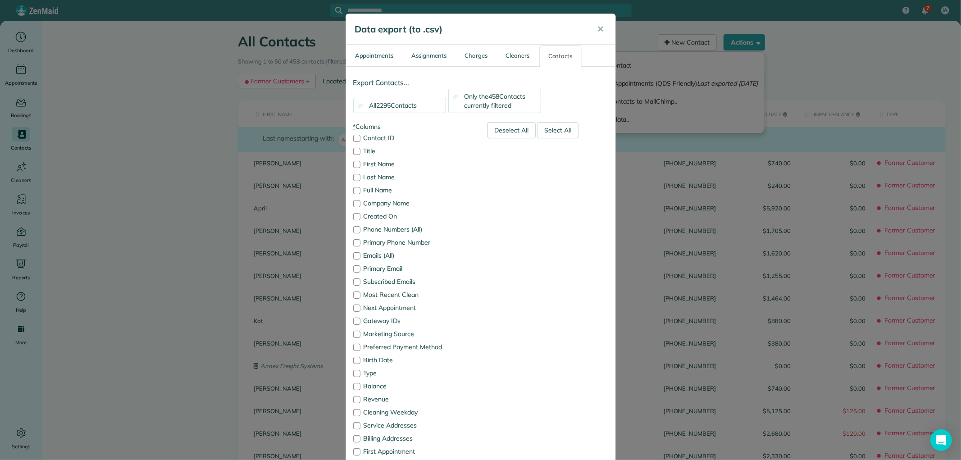
click at [451, 92] on div "Only the 458 Contacts currently filtered" at bounding box center [494, 101] width 93 height 24
click at [599, 30] on span "✕" at bounding box center [600, 29] width 7 height 10
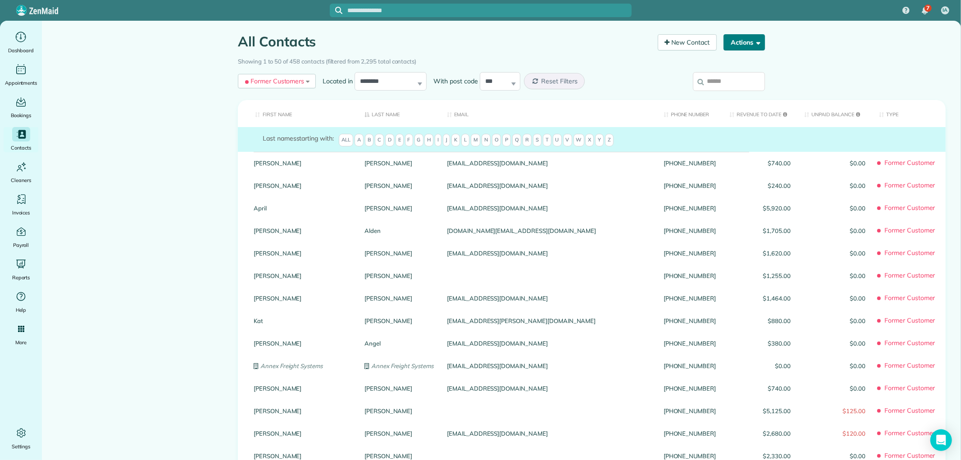
click at [750, 38] on button "Actions" at bounding box center [743, 42] width 41 height 16
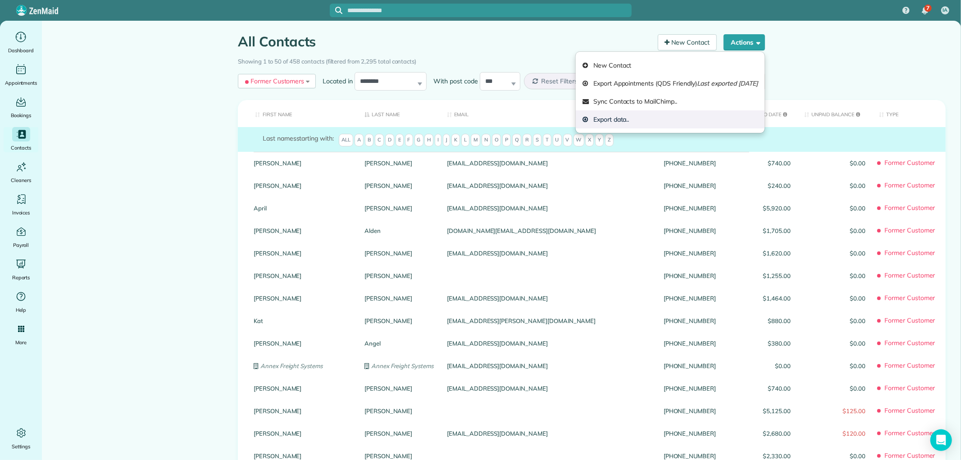
click at [592, 116] on link "Export data.." at bounding box center [669, 119] width 189 height 18
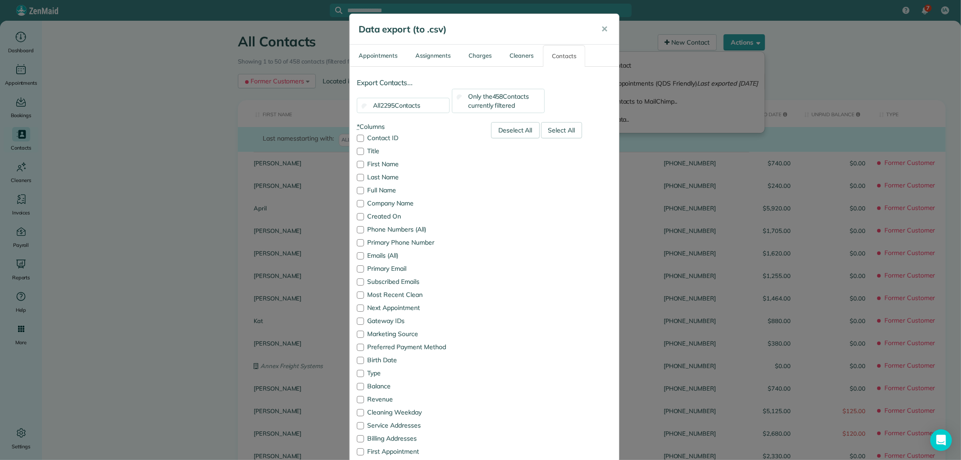
click at [499, 99] on span "458" at bounding box center [497, 96] width 11 height 8
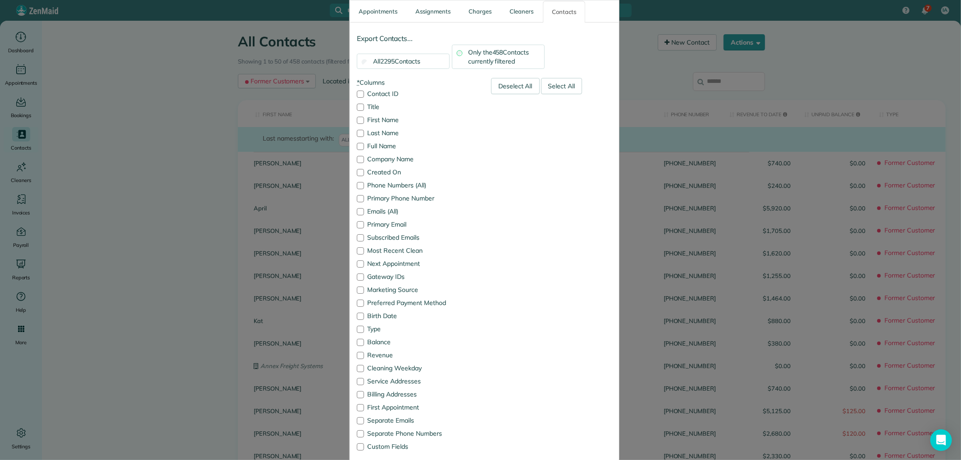
scroll to position [50, 0]
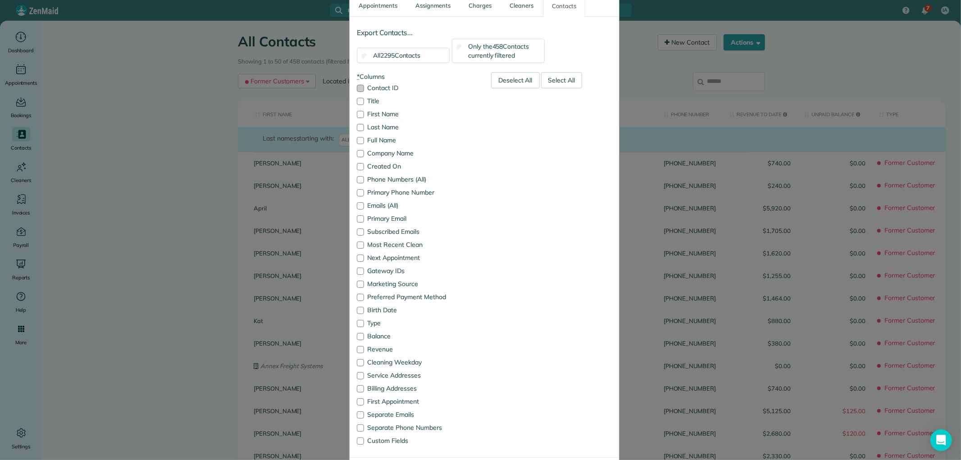
click at [358, 86] on div at bounding box center [360, 88] width 7 height 7
click at [358, 100] on div at bounding box center [360, 101] width 7 height 7
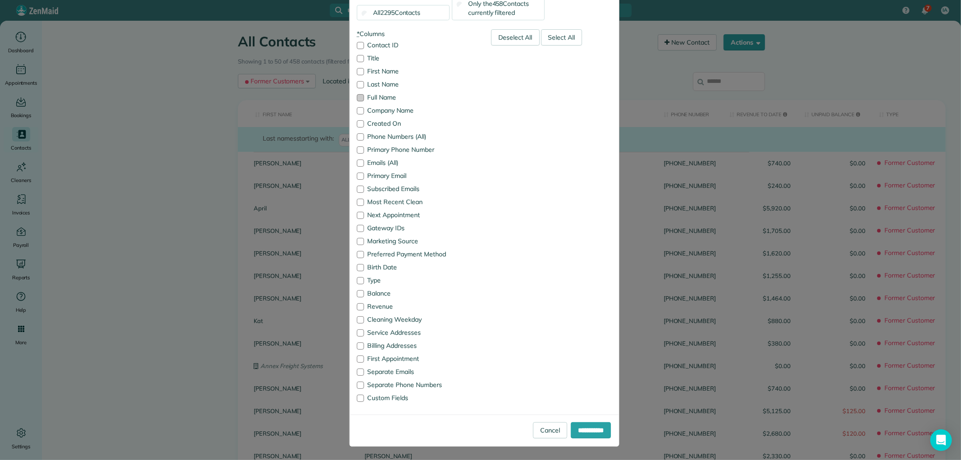
click at [362, 97] on label "Full Name" at bounding box center [417, 97] width 121 height 6
click at [359, 120] on label "Created On" at bounding box center [417, 123] width 121 height 6
click at [357, 190] on div at bounding box center [360, 189] width 7 height 7
click at [357, 203] on div at bounding box center [360, 202] width 7 height 7
click at [357, 214] on div at bounding box center [360, 215] width 7 height 7
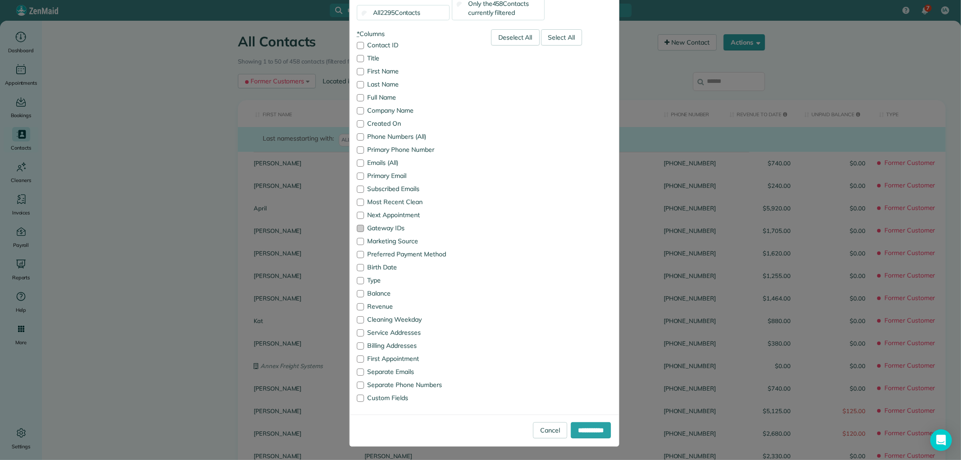
click at [357, 228] on div at bounding box center [360, 228] width 7 height 7
click at [357, 242] on div at bounding box center [360, 241] width 7 height 7
click at [358, 252] on div at bounding box center [360, 254] width 7 height 7
drag, startPoint x: 354, startPoint y: 266, endPoint x: 358, endPoint y: 277, distance: 12.1
click at [357, 266] on div at bounding box center [360, 267] width 7 height 7
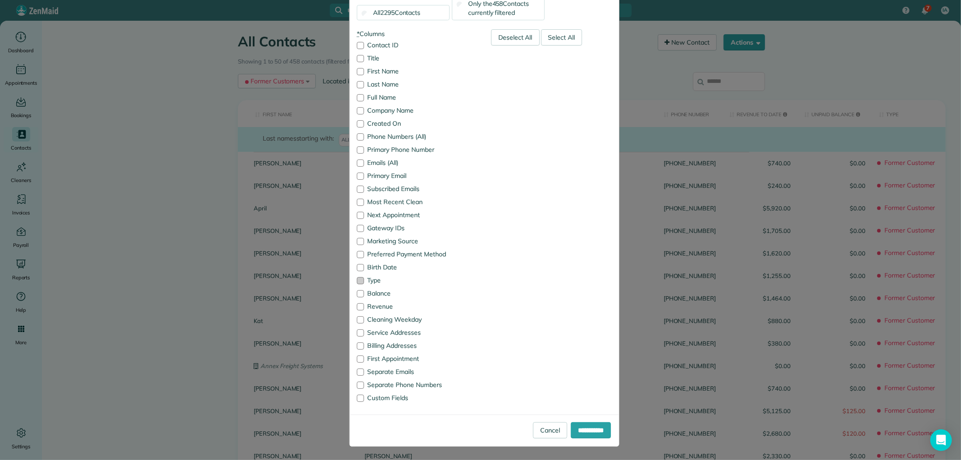
click at [359, 282] on div at bounding box center [360, 280] width 7 height 7
click at [360, 292] on div at bounding box center [360, 293] width 7 height 7
click at [358, 317] on div at bounding box center [360, 319] width 7 height 7
click at [358, 334] on div at bounding box center [360, 332] width 7 height 7
click at [358, 346] on div at bounding box center [360, 345] width 7 height 7
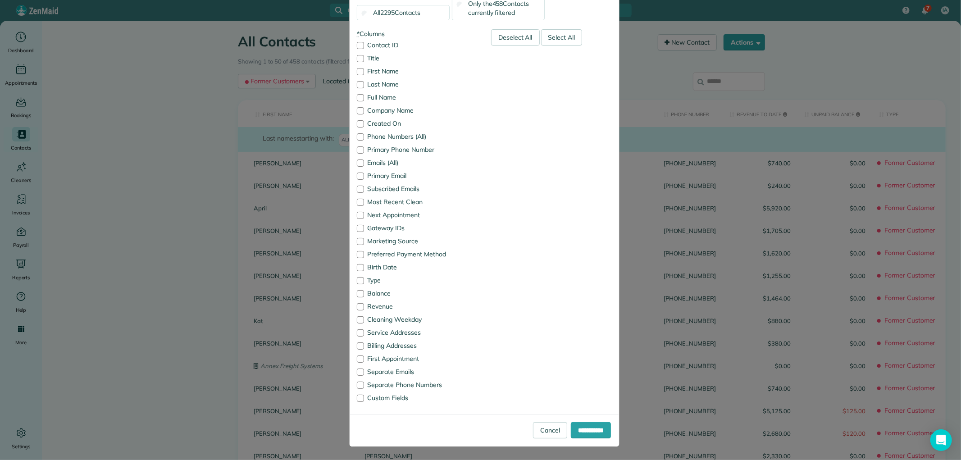
click at [358, 353] on div "* Columns Contact ID Title First Name Last Name Full Name Company Name Created …" at bounding box center [417, 218] width 134 height 378
click at [362, 371] on label "Separate Emails" at bounding box center [417, 371] width 121 height 6
click at [358, 381] on div at bounding box center [360, 384] width 7 height 7
drag, startPoint x: 358, startPoint y: 397, endPoint x: 355, endPoint y: 369, distance: 27.6
click at [358, 397] on div at bounding box center [360, 397] width 7 height 7
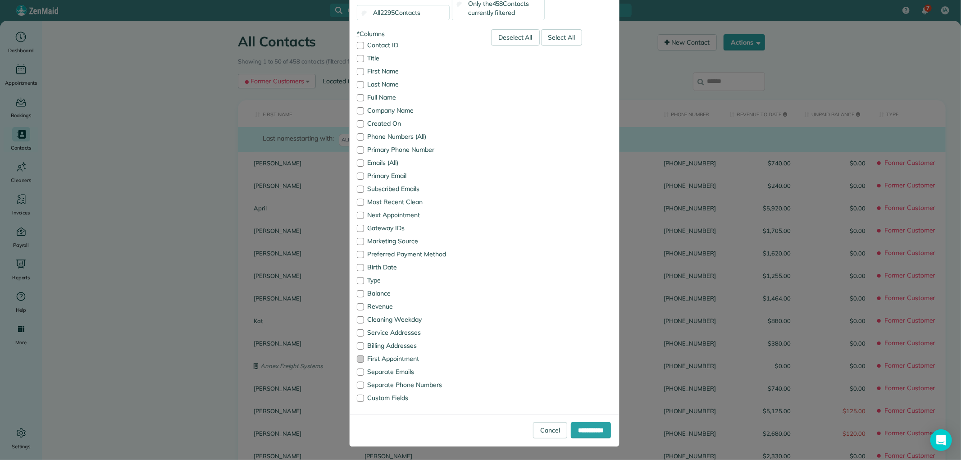
click at [357, 355] on div at bounding box center [360, 358] width 7 height 7
click at [357, 149] on div at bounding box center [360, 149] width 7 height 7
click at [358, 174] on div at bounding box center [360, 175] width 7 height 7
click at [358, 202] on div at bounding box center [360, 202] width 7 height 7
click at [391, 399] on label "Custom Fields" at bounding box center [417, 397] width 121 height 6
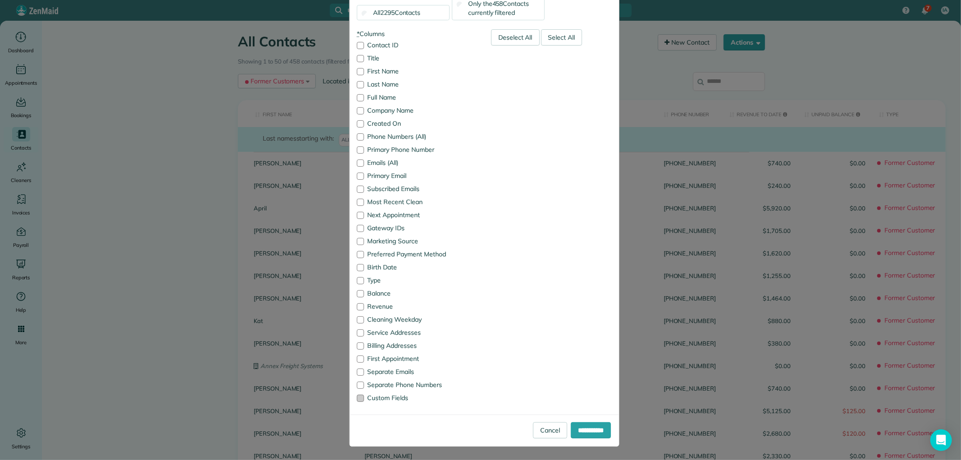
click at [401, 398] on label "Custom Fields" at bounding box center [417, 397] width 121 height 6
click at [581, 430] on input "**********" at bounding box center [591, 430] width 40 height 16
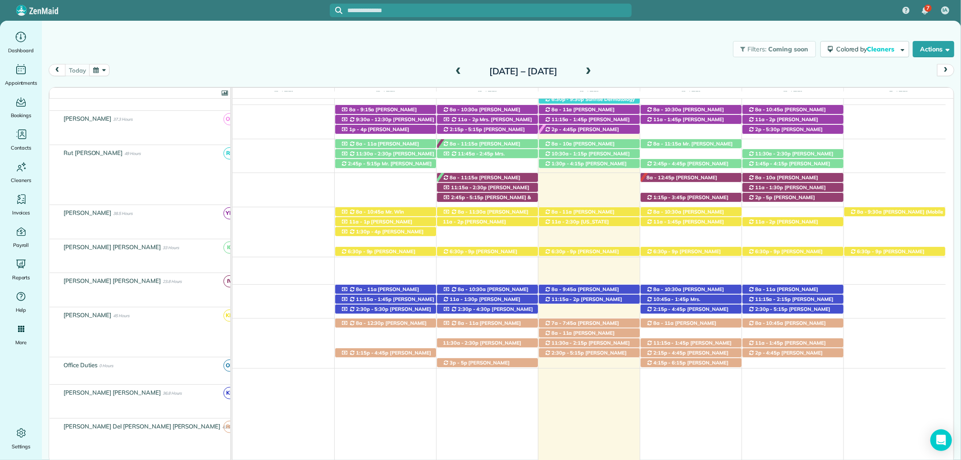
scroll to position [350, 0]
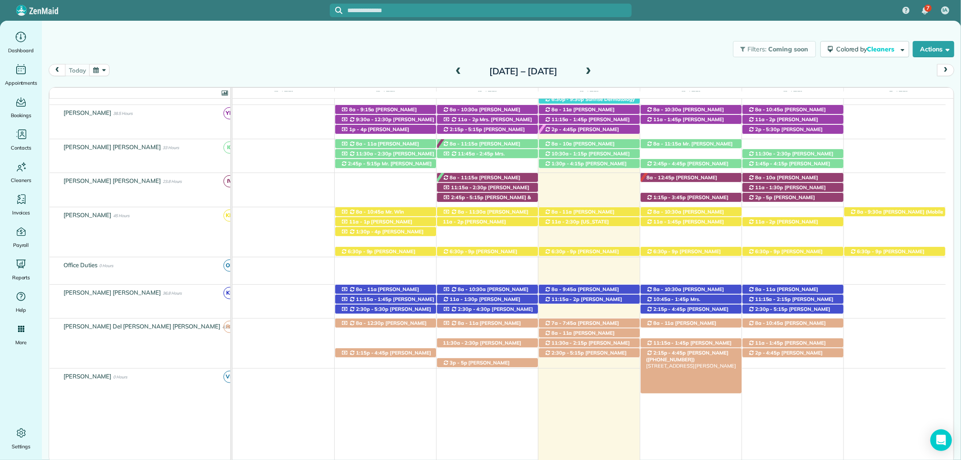
click at [718, 354] on div "2:15p - 4:45p [PERSON_NAME] ([PHONE_NUMBER]) [STREET_ADDRESS][PERSON_NAME]" at bounding box center [690, 352] width 101 height 9
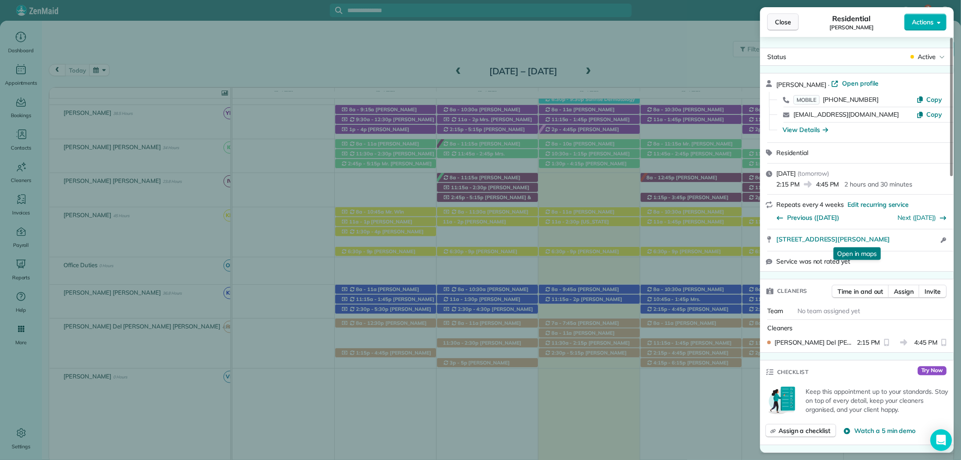
click at [784, 24] on span "Close" at bounding box center [783, 22] width 16 height 9
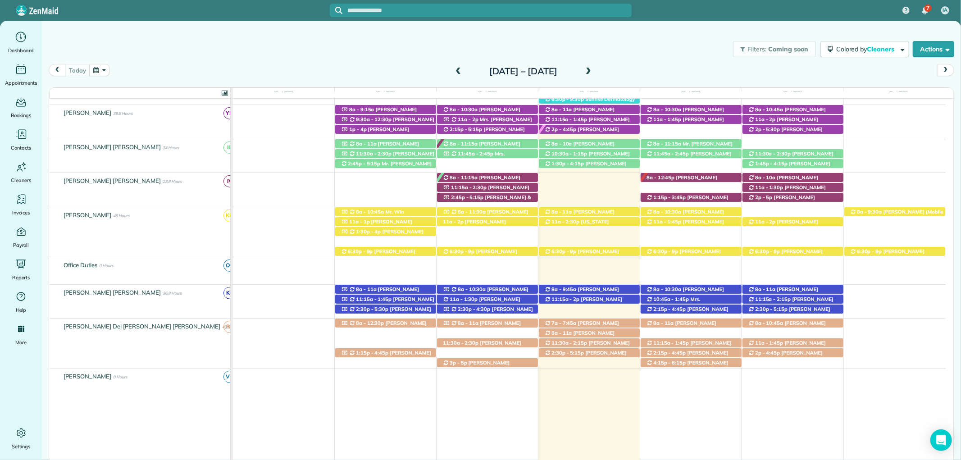
click at [458, 10] on input "text" at bounding box center [490, 10] width 284 height 7
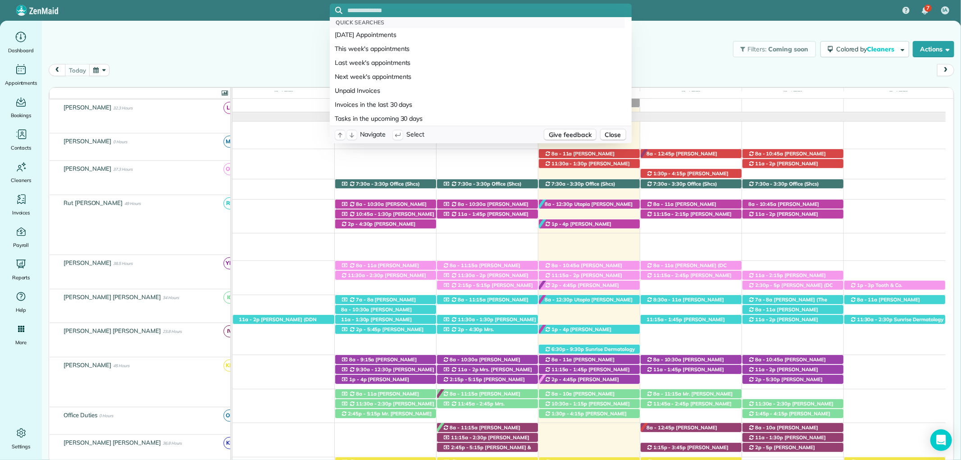
scroll to position [100, 0]
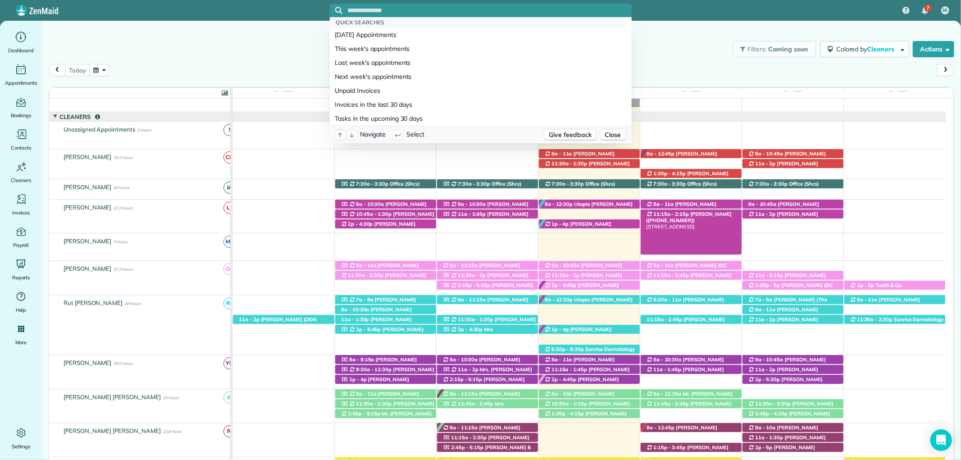
click at [679, 213] on span "11:15a - 2:15p" at bounding box center [670, 214] width 36 height 6
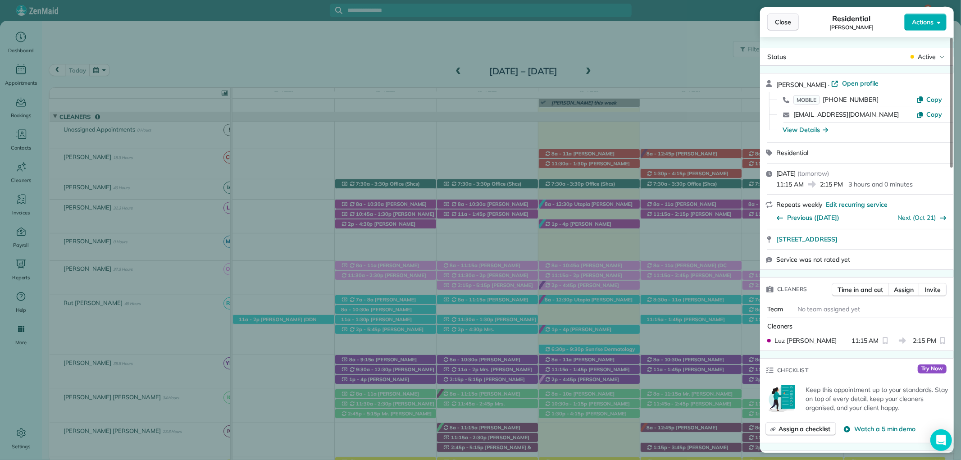
click at [788, 24] on span "Close" at bounding box center [783, 22] width 16 height 9
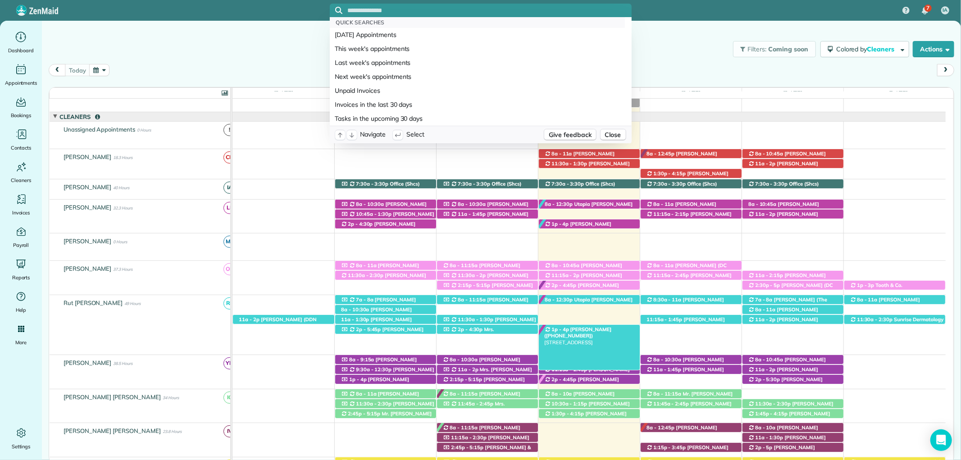
click at [600, 331] on span "[PERSON_NAME] ([PHONE_NUMBER])" at bounding box center [577, 332] width 67 height 13
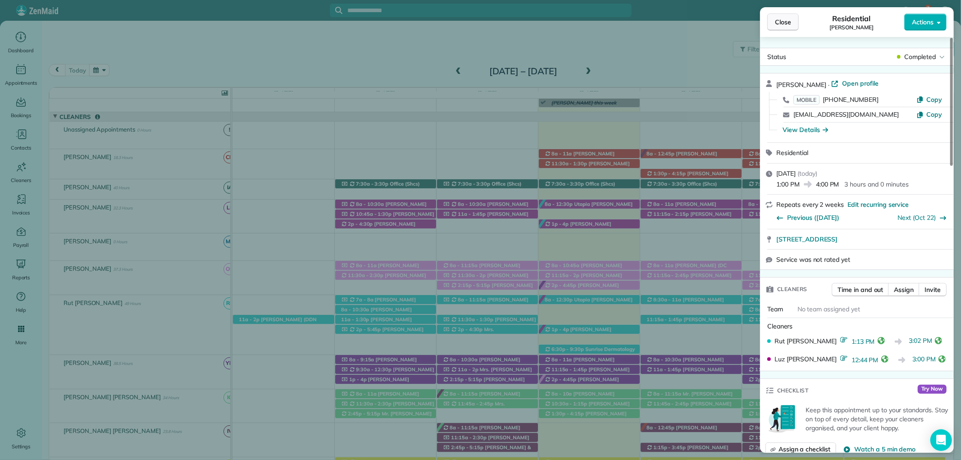
click at [785, 25] on span "Close" at bounding box center [783, 22] width 16 height 9
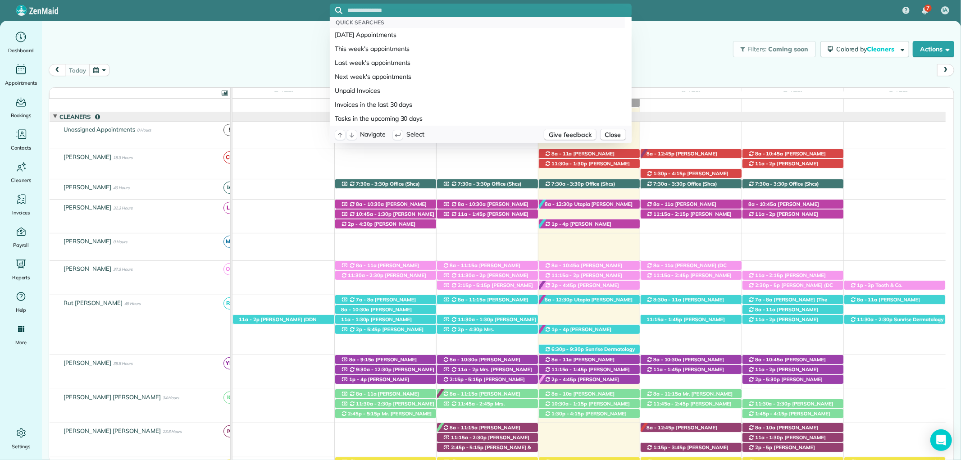
click at [666, 41] on div "Filters: Coming soon Colored by Cleaners Color by Cleaner Color by Team Color b…" at bounding box center [501, 49] width 919 height 30
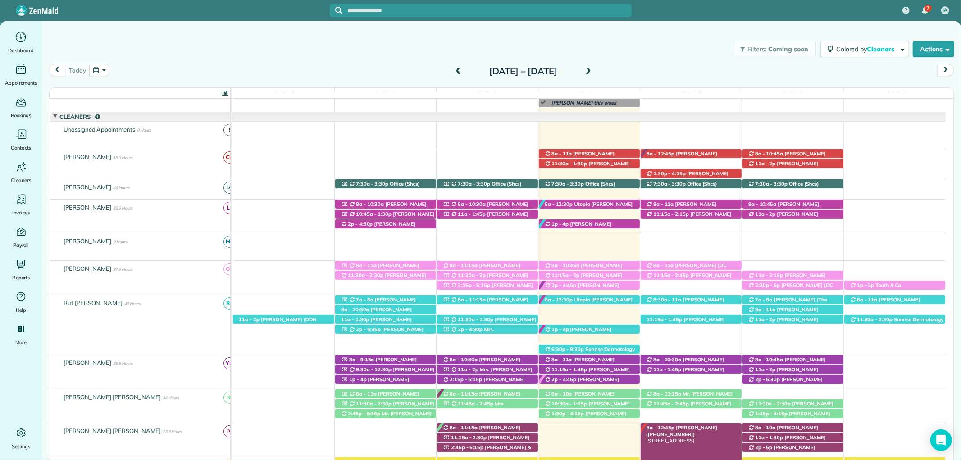
click at [699, 426] on span "[PERSON_NAME] ([PHONE_NUMBER])" at bounding box center [681, 430] width 71 height 13
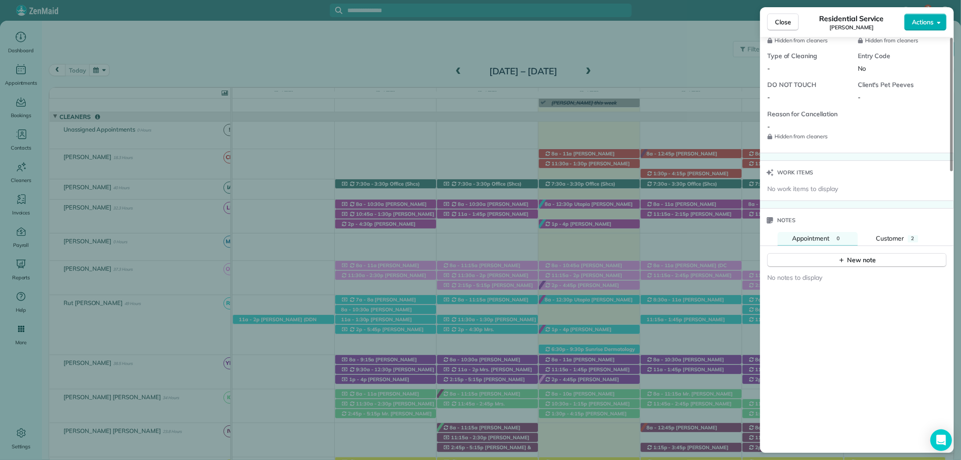
scroll to position [850, 0]
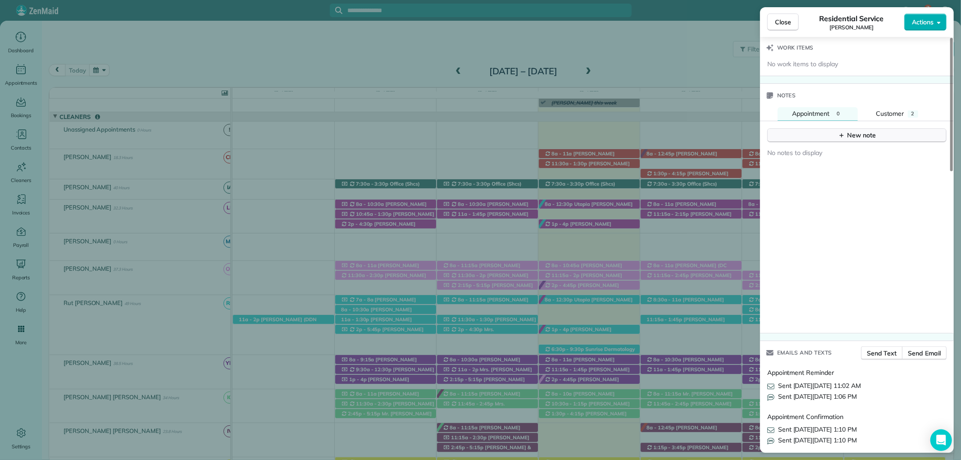
click at [859, 132] on div "New note" at bounding box center [857, 135] width 38 height 9
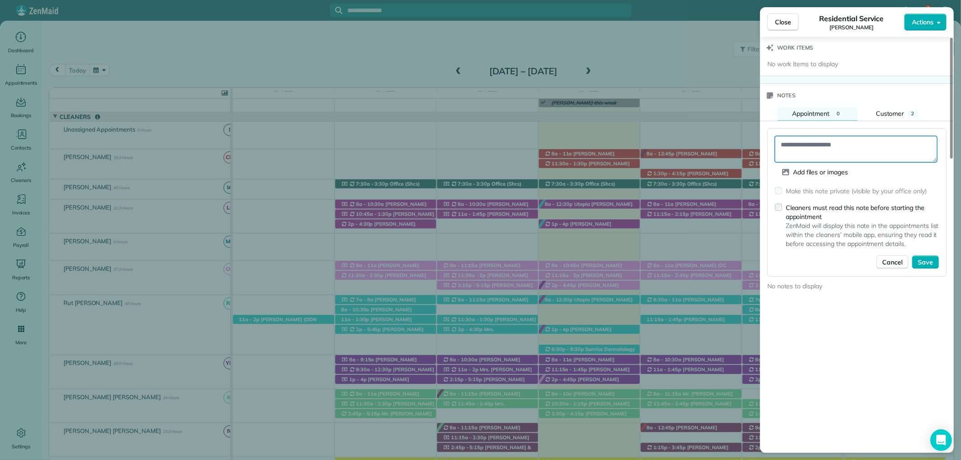
click at [801, 144] on textarea at bounding box center [856, 149] width 162 height 26
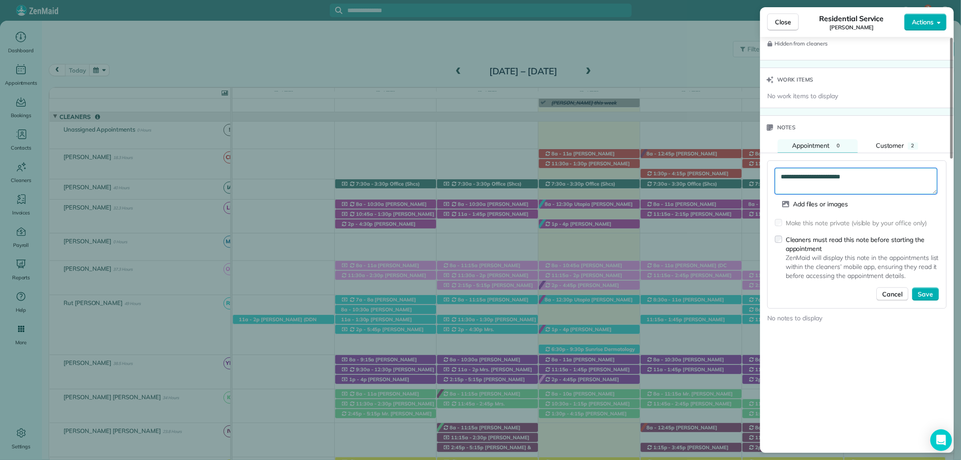
scroll to position [750, 0]
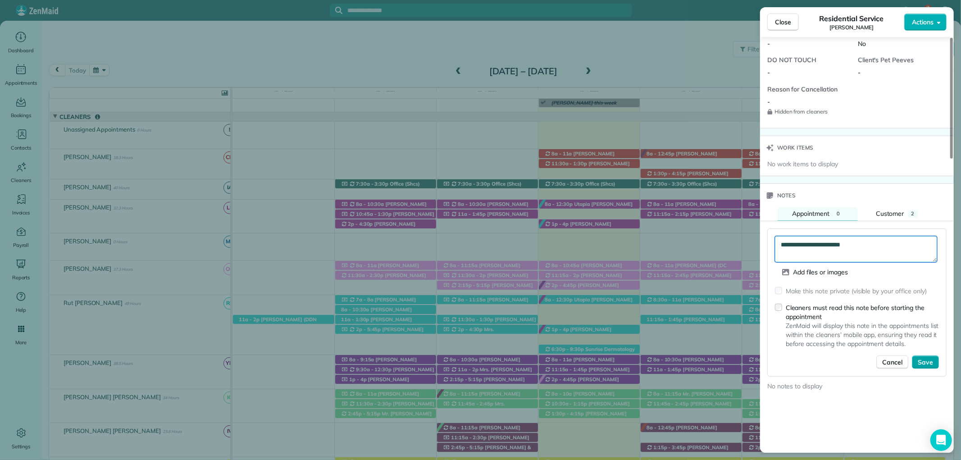
type textarea "**********"
click at [926, 361] on span "Save" at bounding box center [924, 362] width 15 height 9
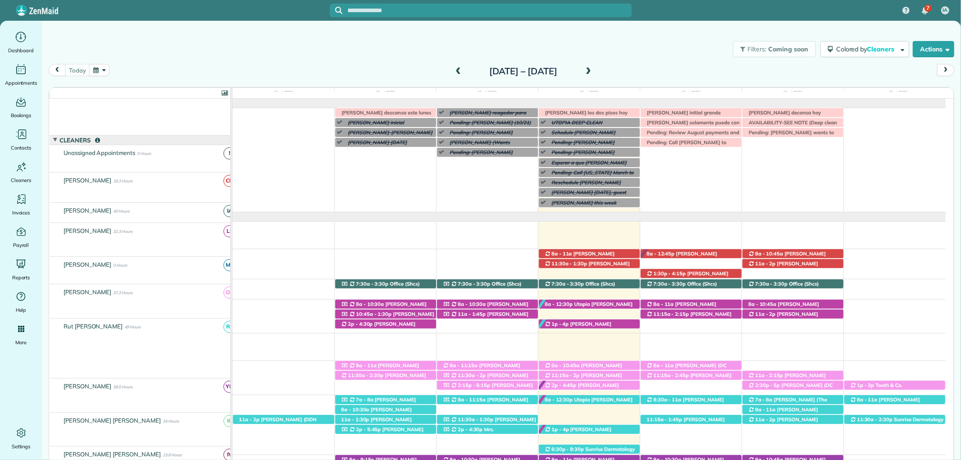
scroll to position [77, 0]
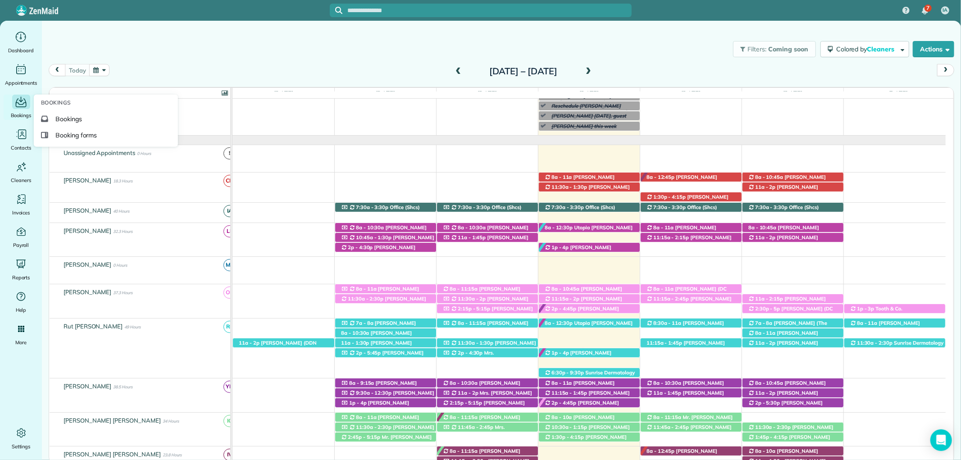
click at [18, 101] on icon "Main" at bounding box center [21, 102] width 14 height 14
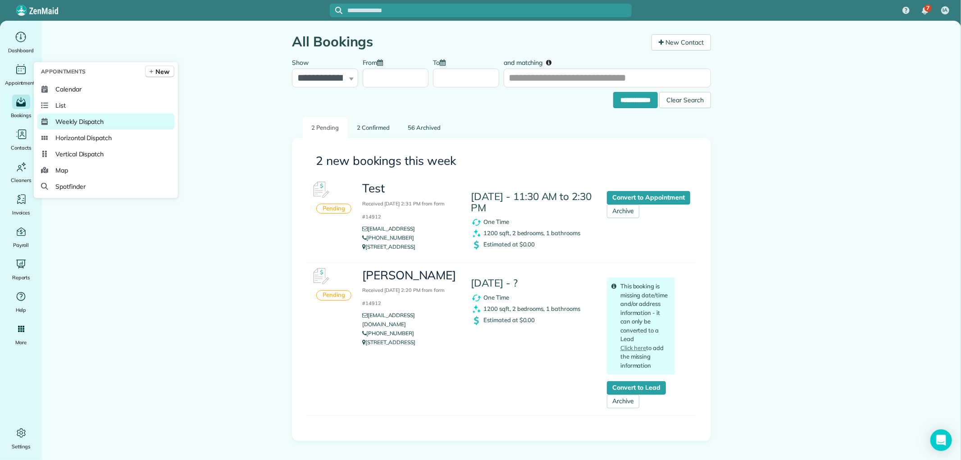
click at [93, 121] on span "Weekly Dispatch" at bounding box center [79, 121] width 48 height 9
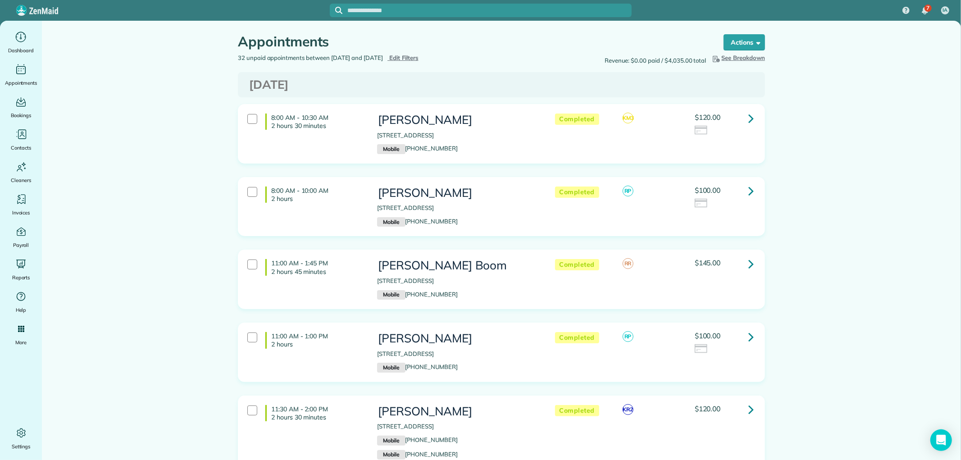
click at [418, 55] on span "Edit Filters" at bounding box center [403, 57] width 29 height 7
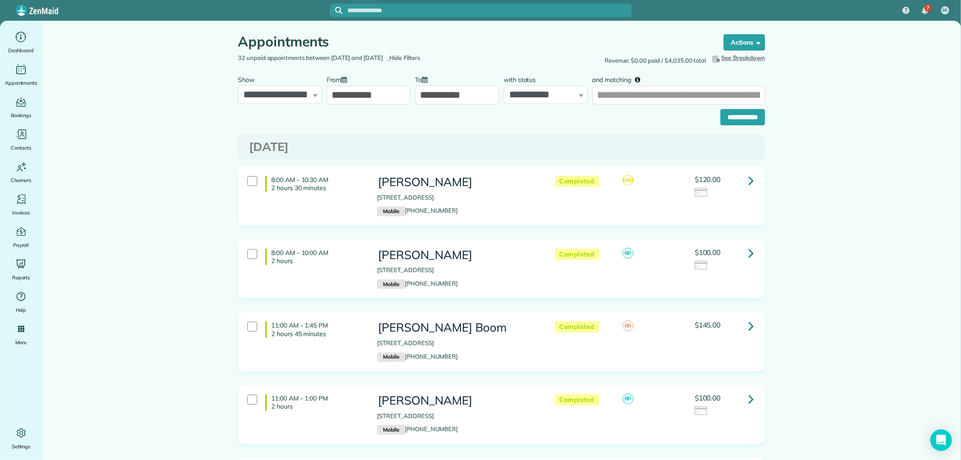
click at [458, 92] on input "**********" at bounding box center [457, 95] width 84 height 19
click at [471, 154] on link "8" at bounding box center [467, 156] width 13 height 13
type input "**********"
click at [736, 116] on input "**********" at bounding box center [742, 117] width 45 height 16
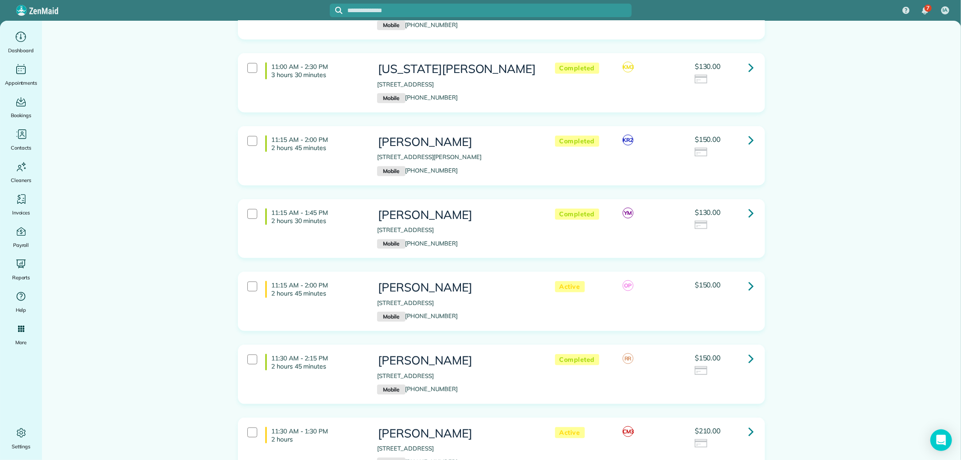
scroll to position [3652, 0]
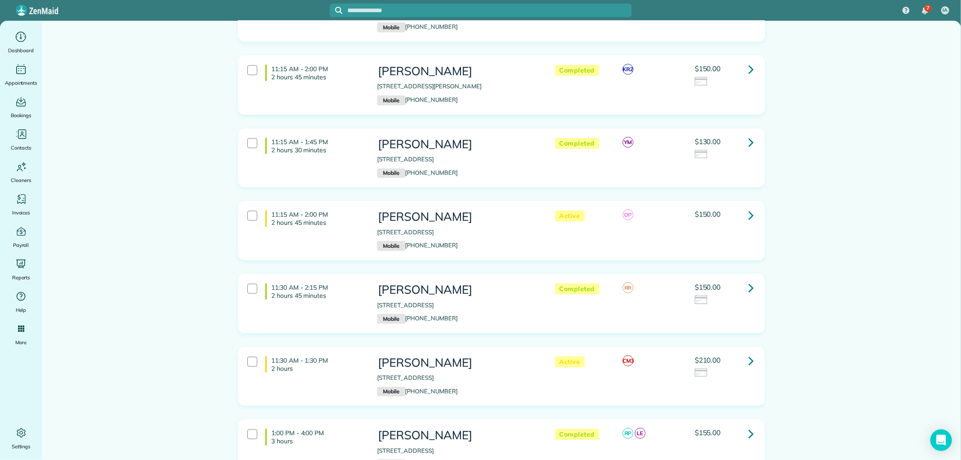
scroll to position [3735, 0]
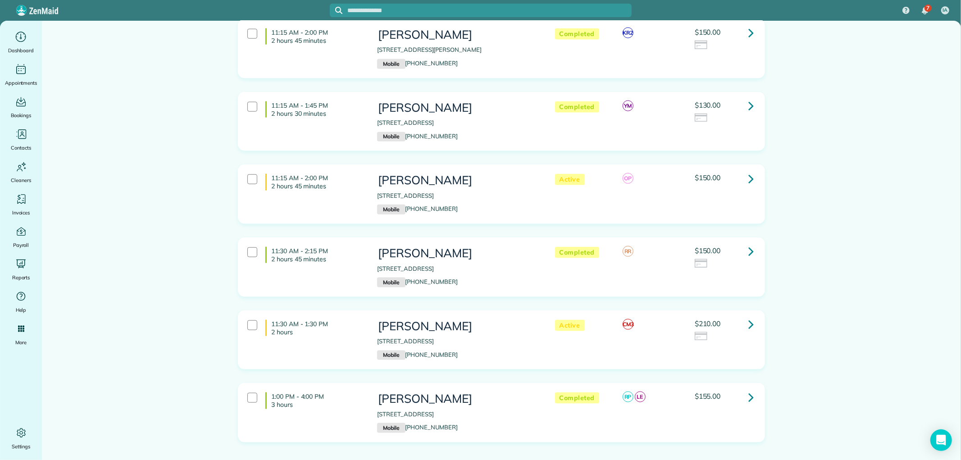
click at [749, 389] on icon at bounding box center [750, 397] width 5 height 16
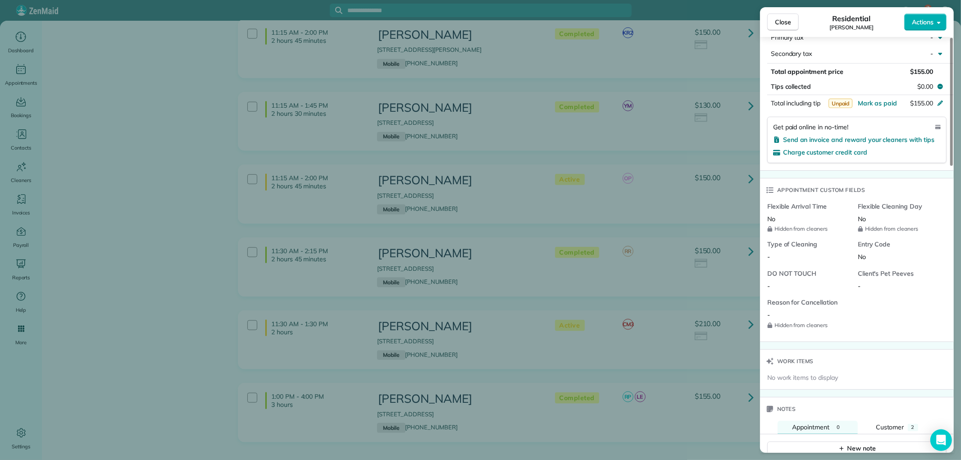
scroll to position [550, 0]
click at [880, 106] on div "Unpaid Mark as paid" at bounding box center [862, 102] width 68 height 9
click at [880, 102] on span "Mark as paid" at bounding box center [876, 103] width 39 height 8
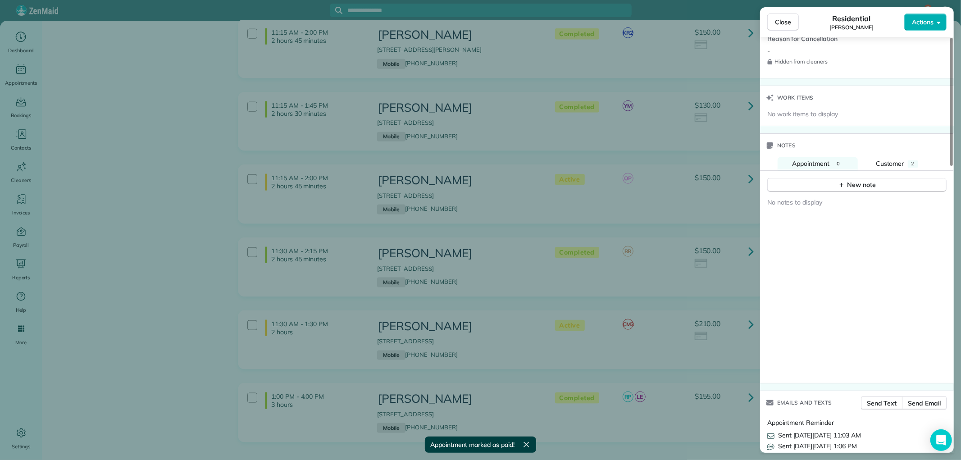
scroll to position [850, 0]
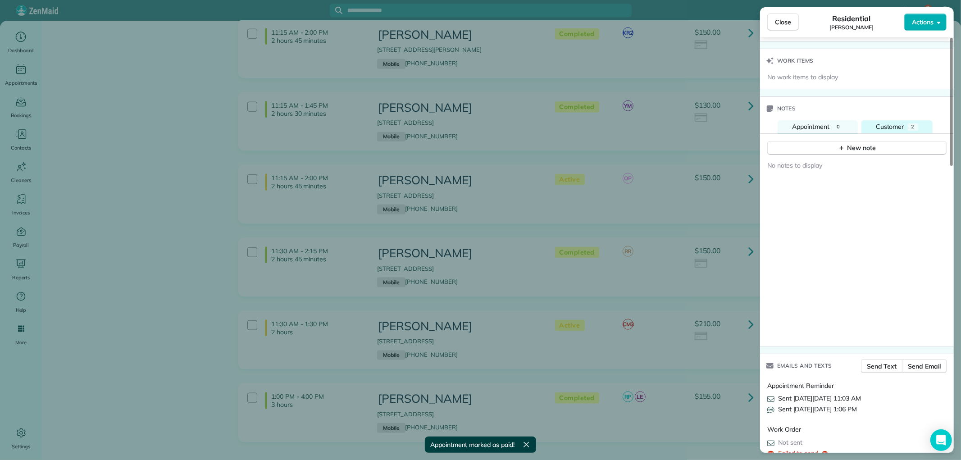
click at [897, 124] on span "Customer" at bounding box center [889, 126] width 28 height 8
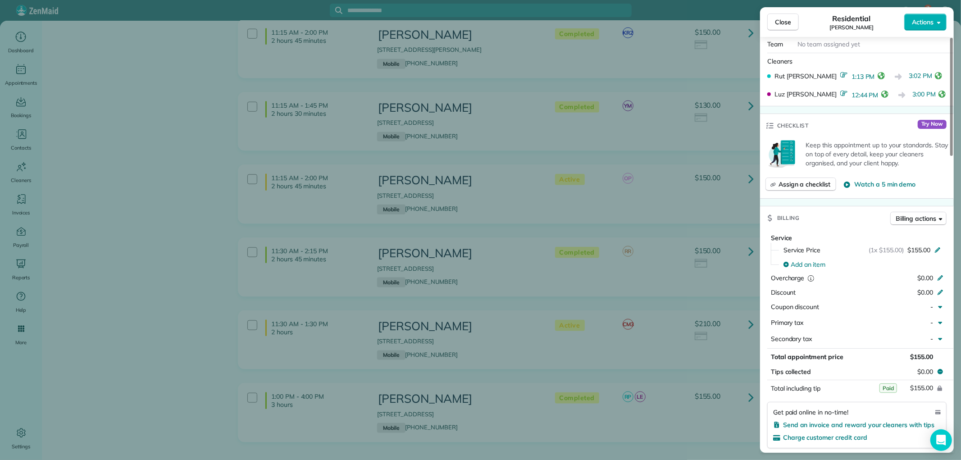
scroll to position [400, 0]
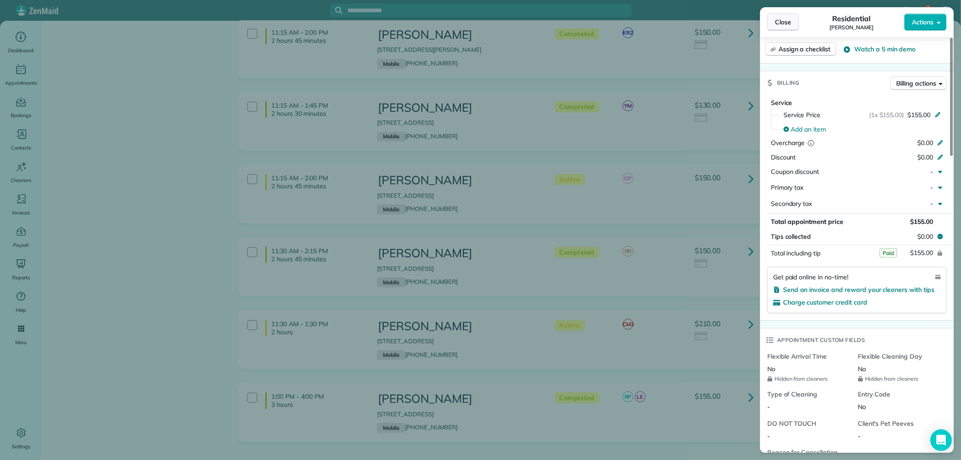
click at [788, 21] on span "Close" at bounding box center [783, 22] width 16 height 9
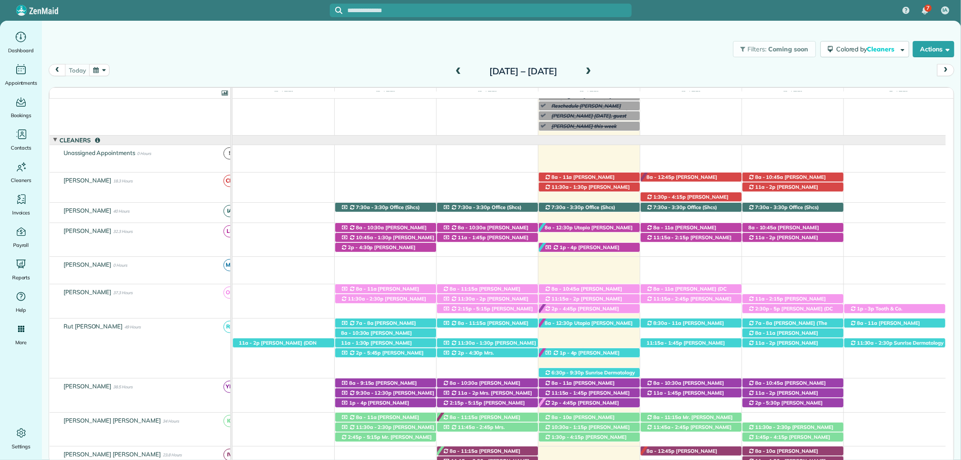
scroll to position [77, 0]
